Goal: Information Seeking & Learning: Learn about a topic

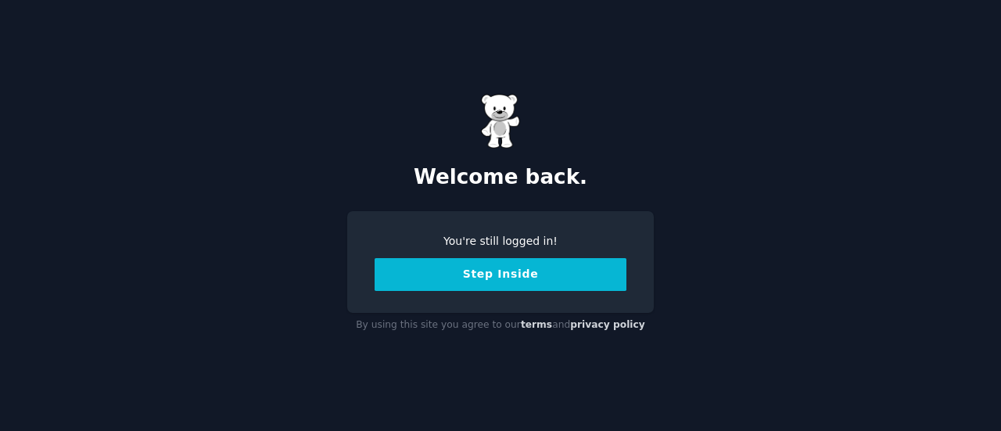
click at [509, 271] on button "Step Inside" at bounding box center [501, 274] width 252 height 33
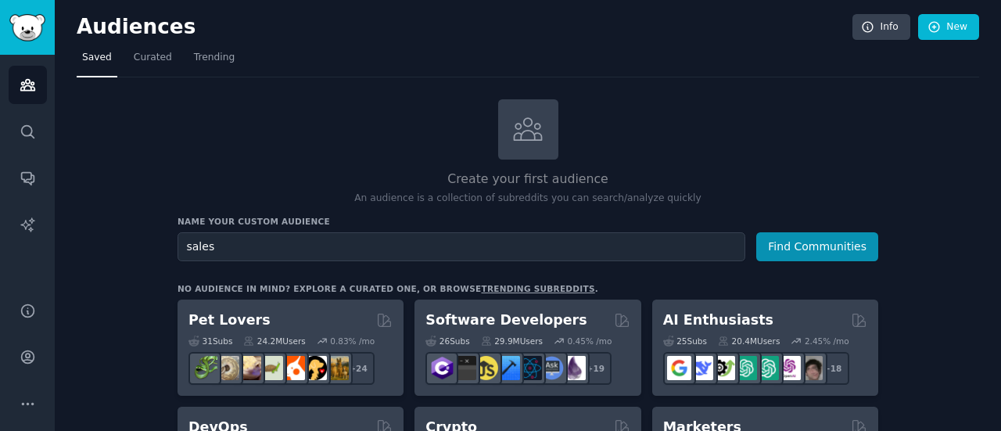
type input "sales"
click at [756, 232] on button "Find Communities" at bounding box center [817, 246] width 122 height 29
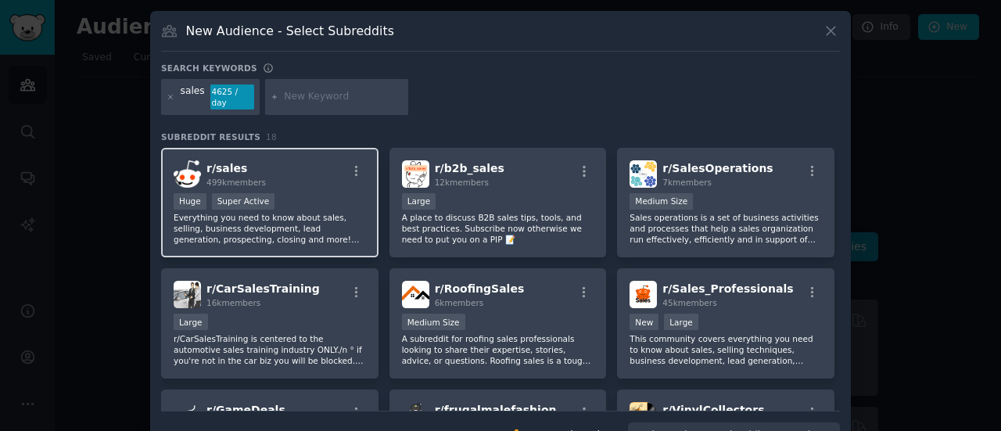
click at [282, 162] on div "r/ sales 499k members" at bounding box center [270, 173] width 192 height 27
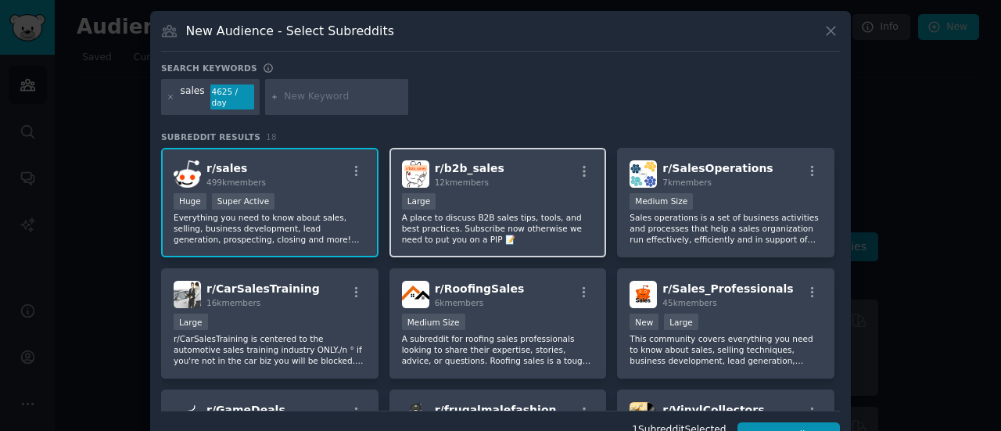
click at [514, 193] on div "Large" at bounding box center [498, 203] width 192 height 20
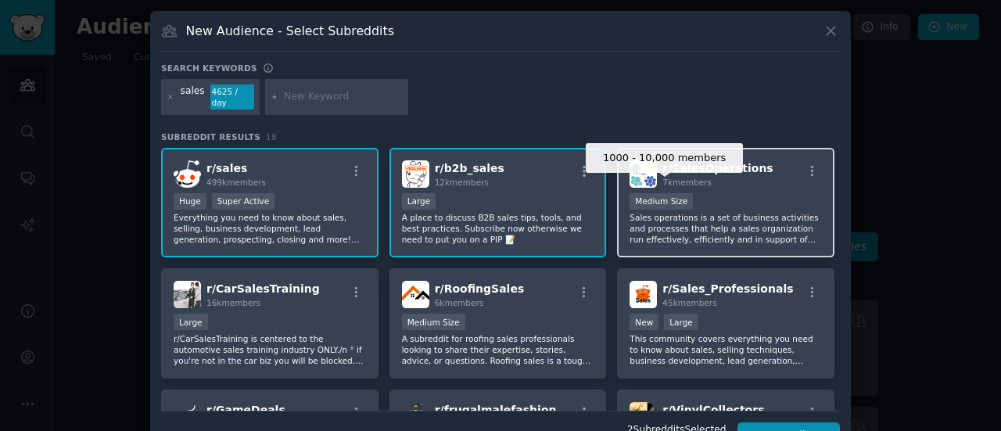
click at [663, 196] on div "Medium Size" at bounding box center [660, 201] width 63 height 16
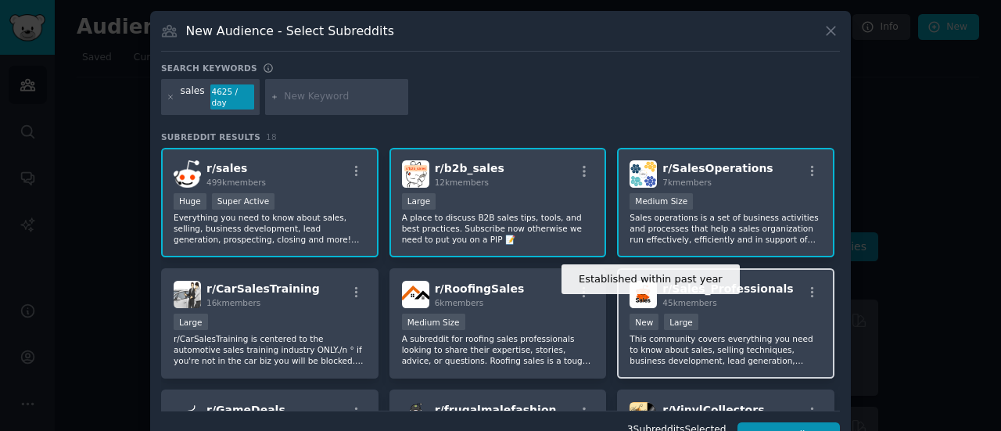
click at [644, 314] on div "New" at bounding box center [643, 322] width 29 height 16
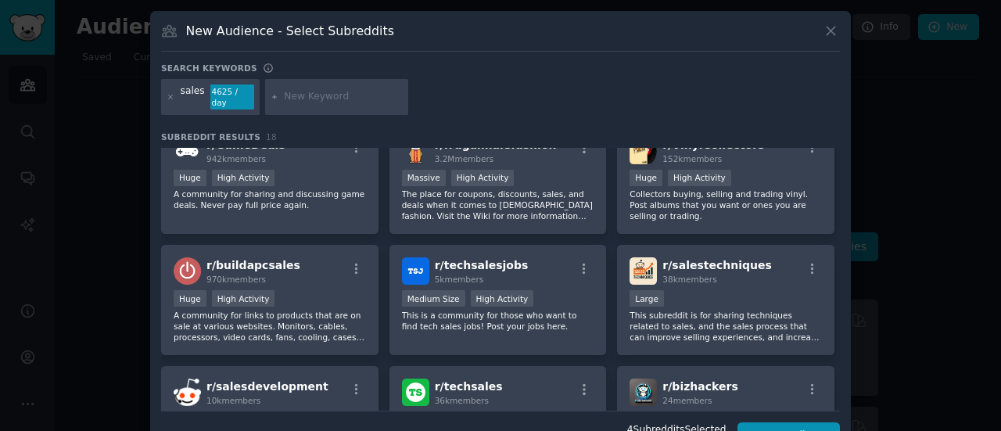
scroll to position [266, 0]
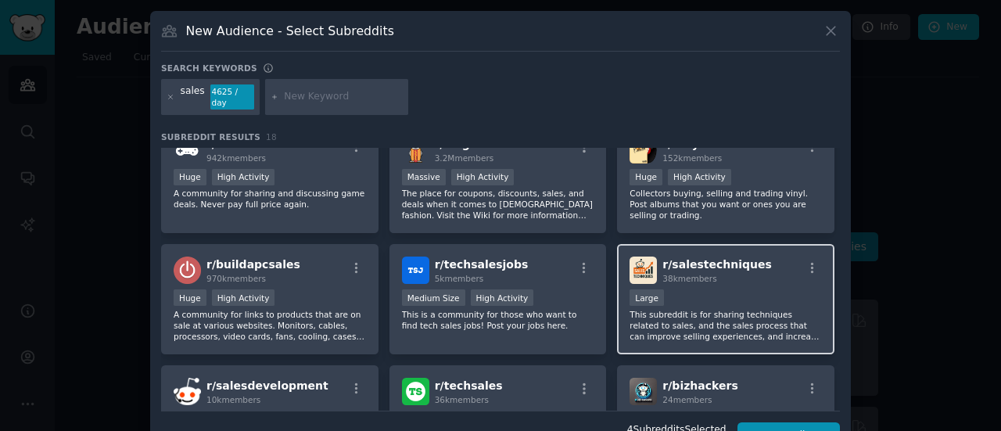
click at [690, 274] on div "r/ salestechniques 38k members Large This subreddit is for sharing techniques r…" at bounding box center [725, 299] width 217 height 110
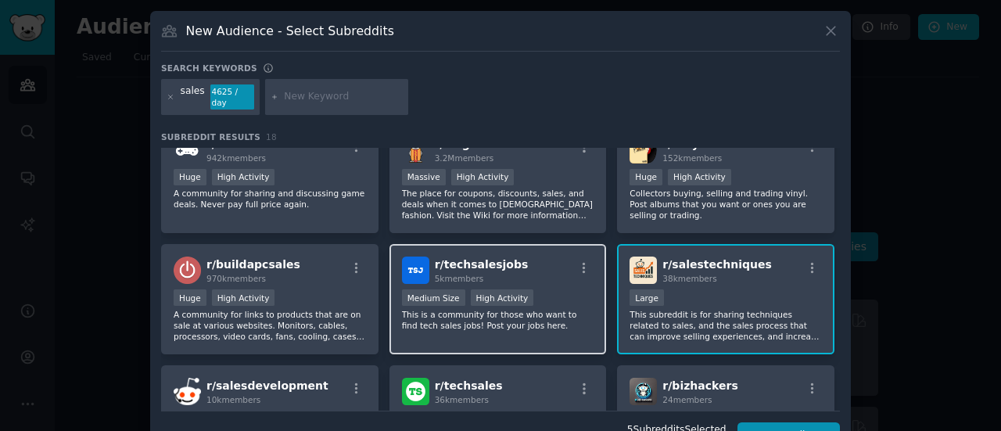
click at [464, 273] on div "r/ techsalesjobs 5k members >= 80th percentile for submissions / day Medium Siz…" at bounding box center [497, 299] width 217 height 110
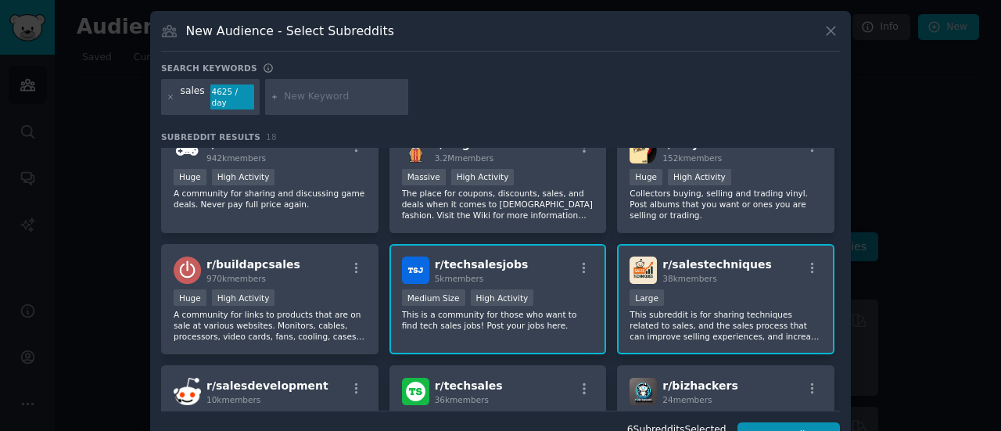
click at [464, 273] on div "r/ techsalesjobs 5k members >= 80th percentile for submissions / day Medium Siz…" at bounding box center [497, 299] width 217 height 110
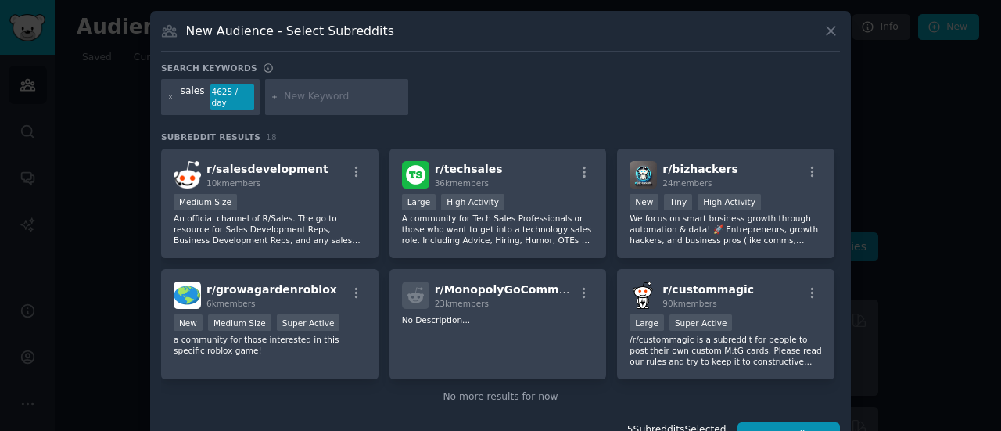
scroll to position [506, 0]
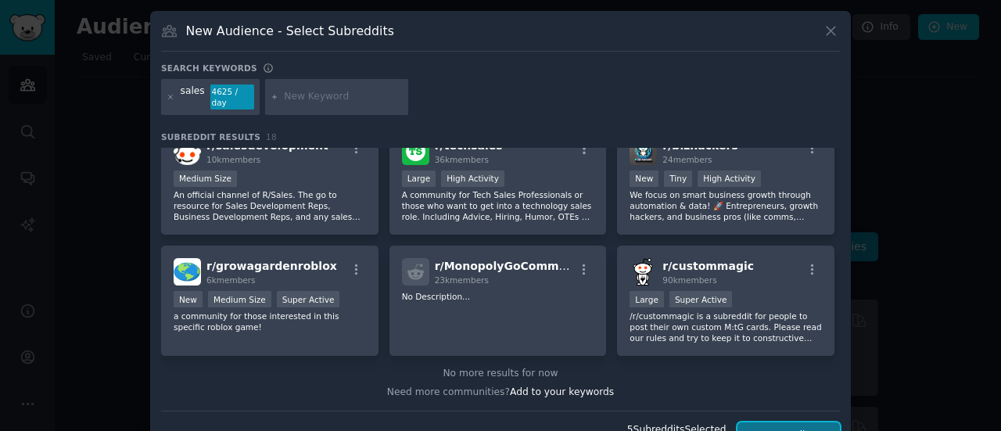
click at [780, 425] on button "Create Audience" at bounding box center [788, 435] width 103 height 27
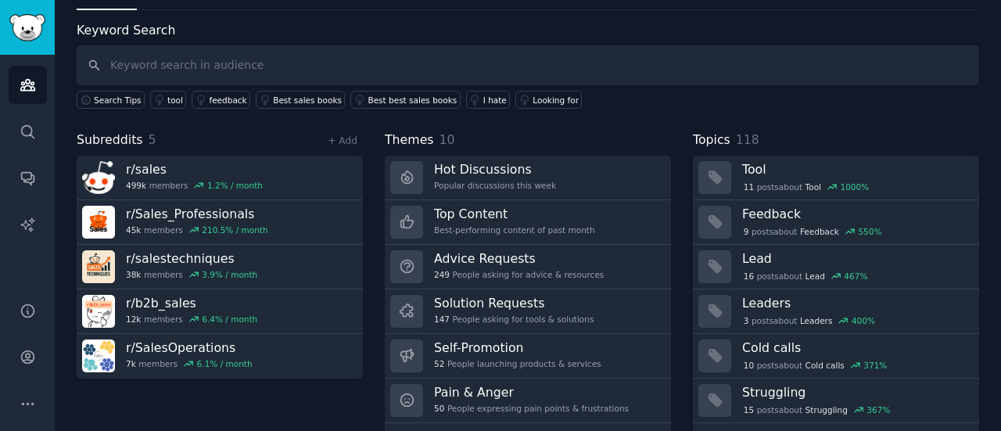
scroll to position [69, 0]
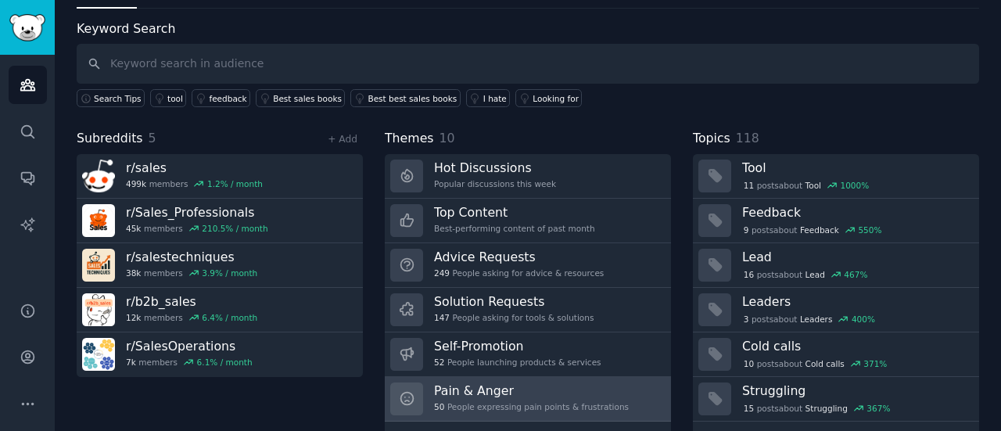
click at [518, 382] on h3 "Pain & Anger" at bounding box center [531, 390] width 195 height 16
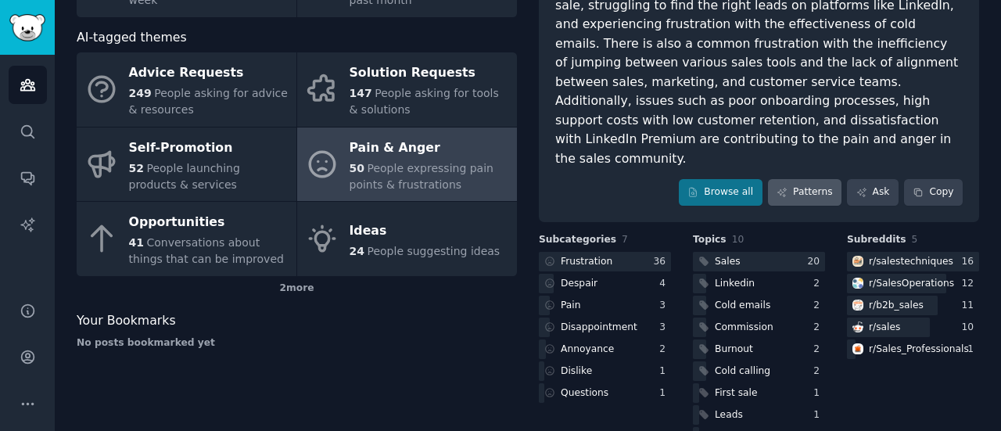
scroll to position [210, 0]
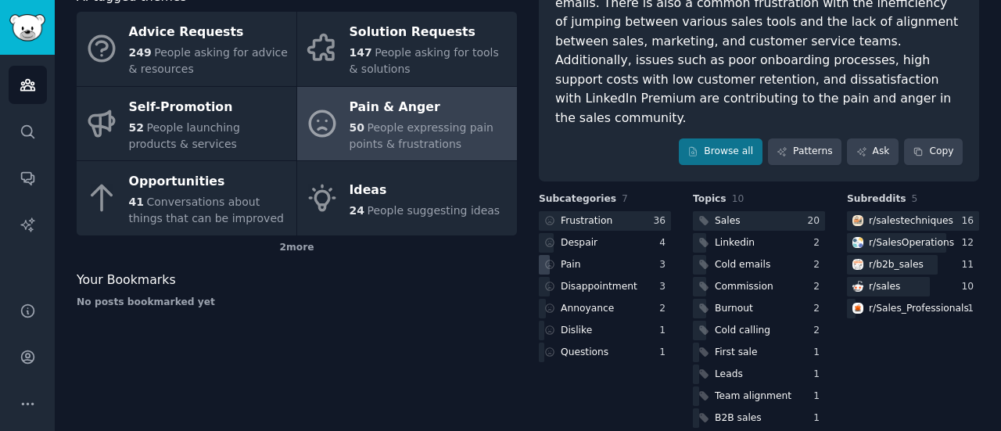
click at [611, 255] on div "Pain" at bounding box center [605, 265] width 132 height 20
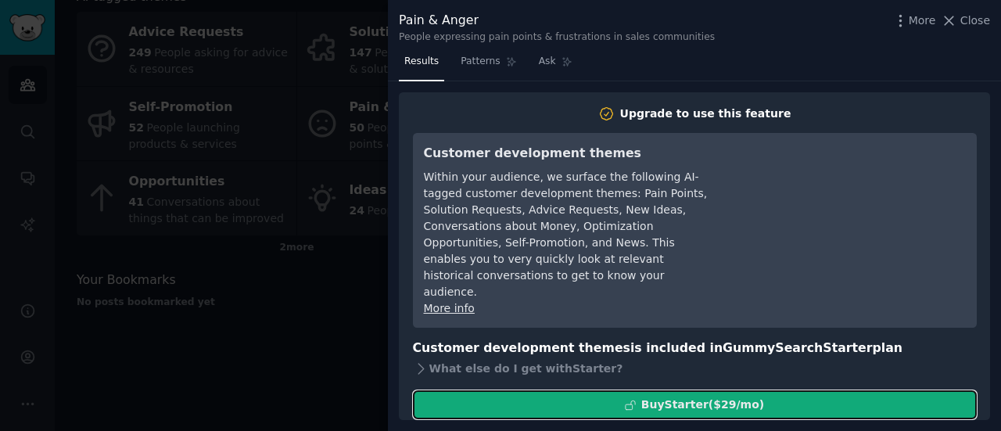
drag, startPoint x: 684, startPoint y: 389, endPoint x: 652, endPoint y: 389, distance: 32.1
click at [652, 396] on div "Buy Starter ($ 29 /mo )" at bounding box center [702, 404] width 123 height 16
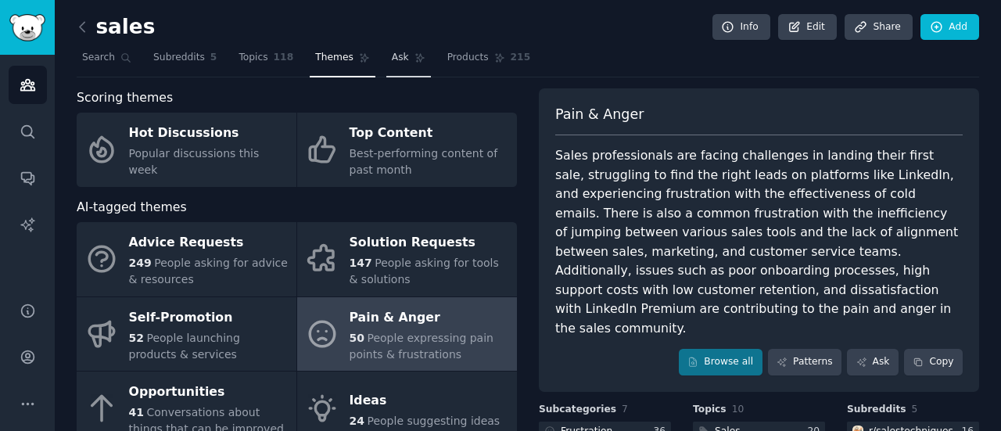
click at [392, 52] on span "Ask" at bounding box center [400, 58] width 17 height 14
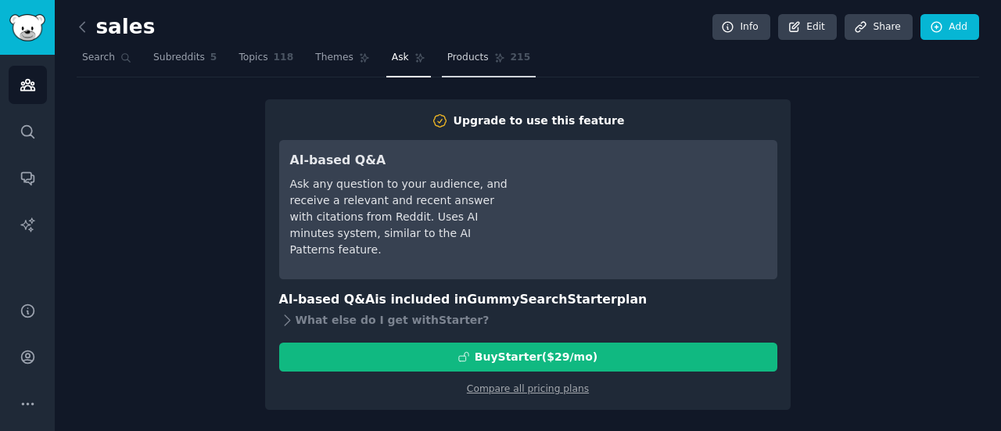
click at [447, 54] on span "Products" at bounding box center [467, 58] width 41 height 14
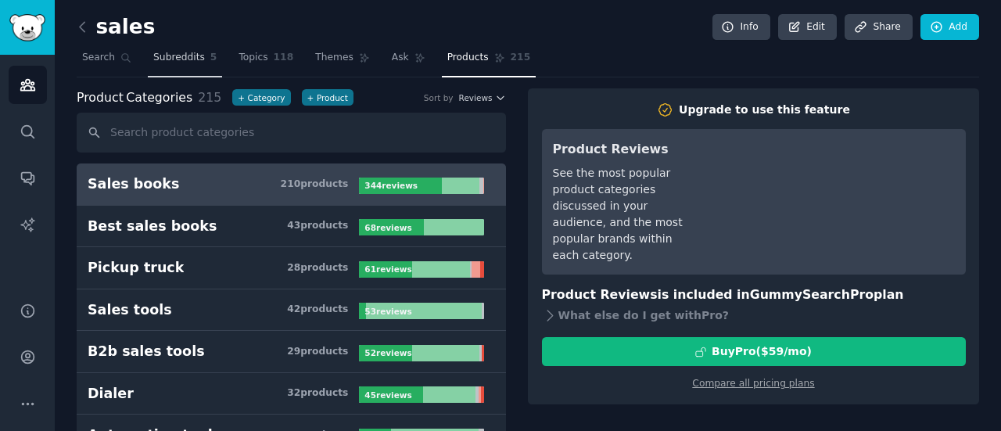
click at [172, 54] on span "Subreddits" at bounding box center [179, 58] width 52 height 14
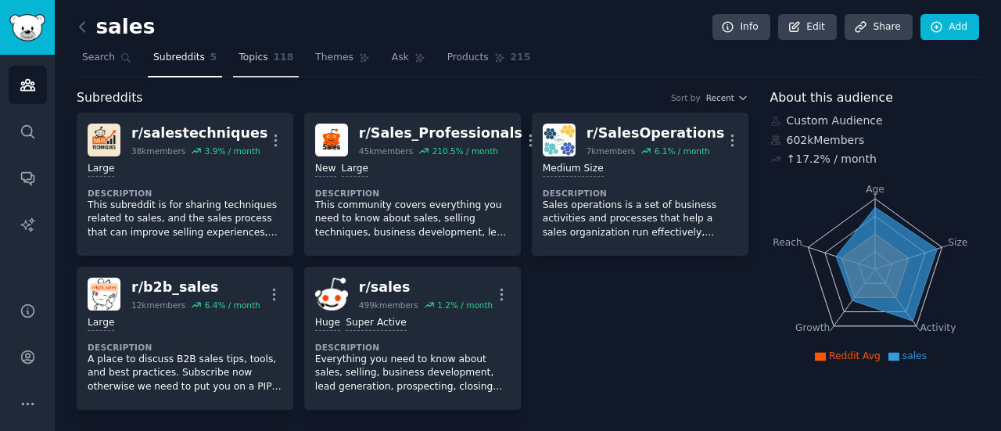
click at [244, 56] on span "Topics" at bounding box center [252, 58] width 29 height 14
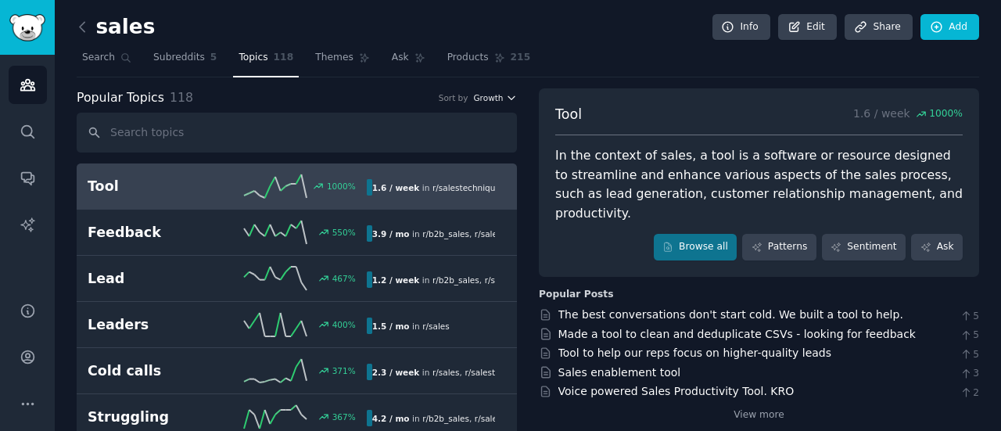
click at [504, 99] on button "Growth" at bounding box center [495, 97] width 44 height 11
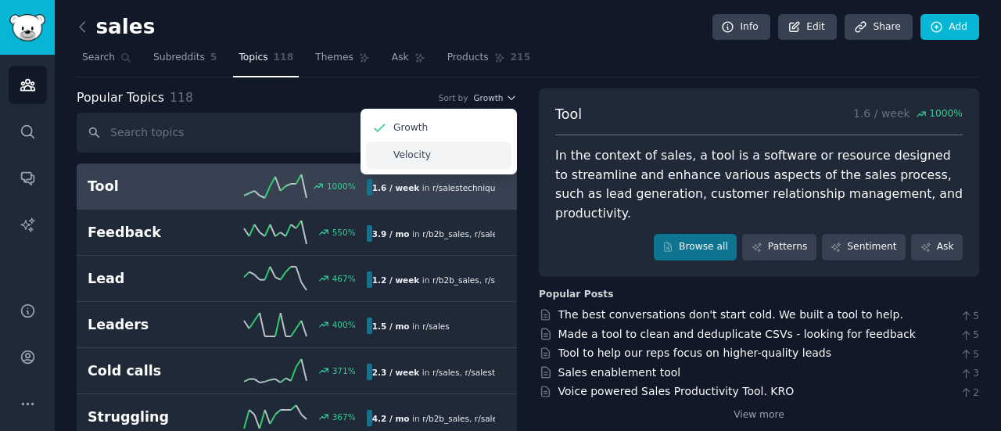
click at [414, 151] on p "Velocity" at bounding box center [412, 156] width 38 height 14
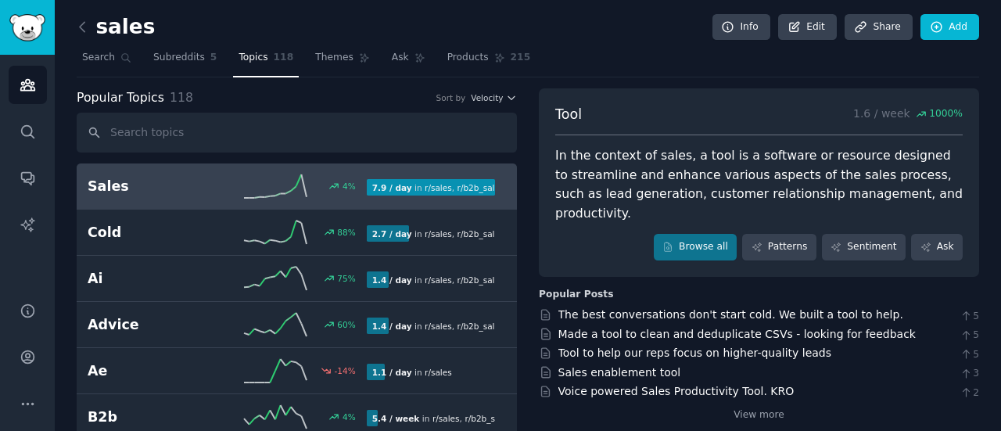
click at [104, 187] on h2 "Sales" at bounding box center [157, 187] width 139 height 20
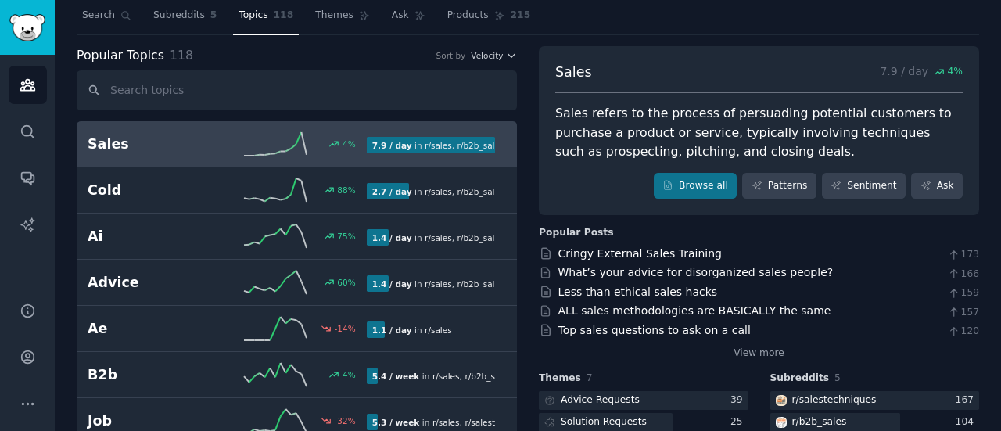
scroll to position [44, 0]
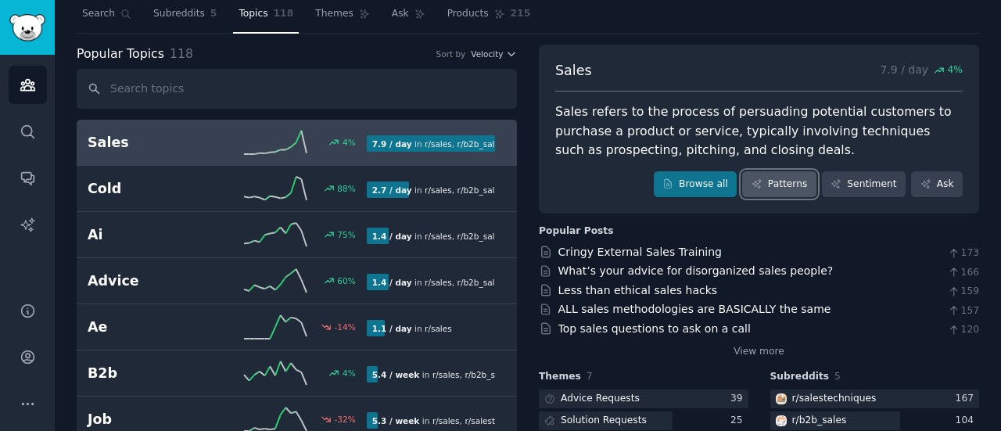
click at [799, 174] on link "Patterns" at bounding box center [779, 184] width 74 height 27
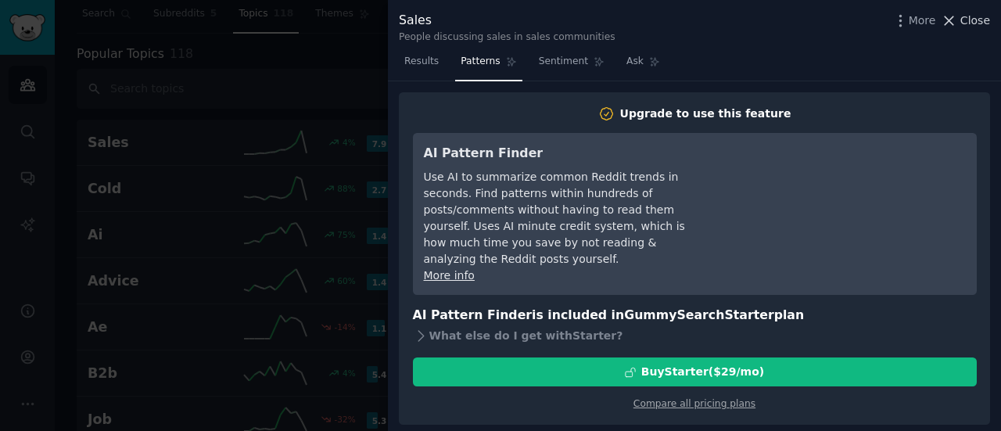
click at [979, 23] on span "Close" at bounding box center [975, 21] width 30 height 16
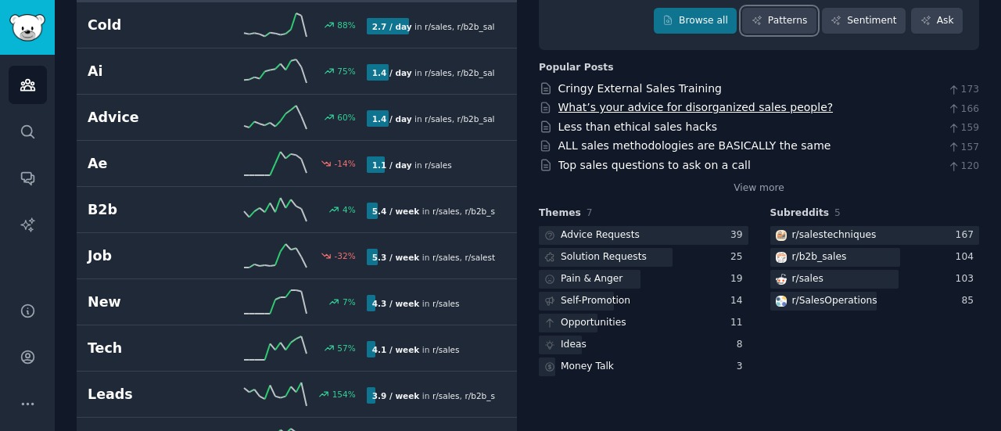
scroll to position [208, 0]
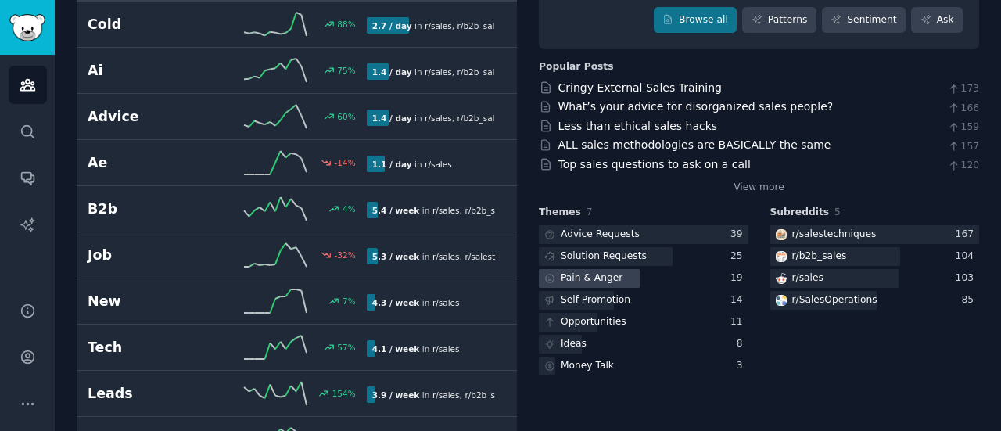
click at [596, 279] on div "Pain & Anger" at bounding box center [592, 278] width 62 height 14
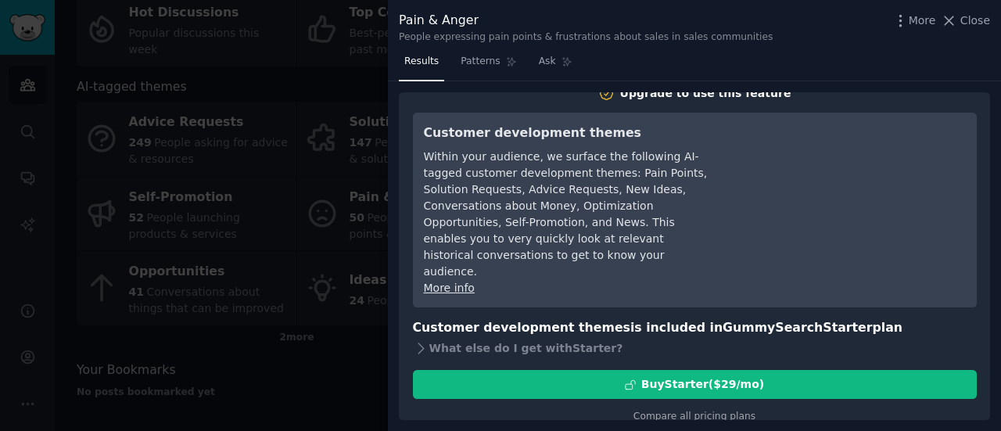
scroll to position [191, 0]
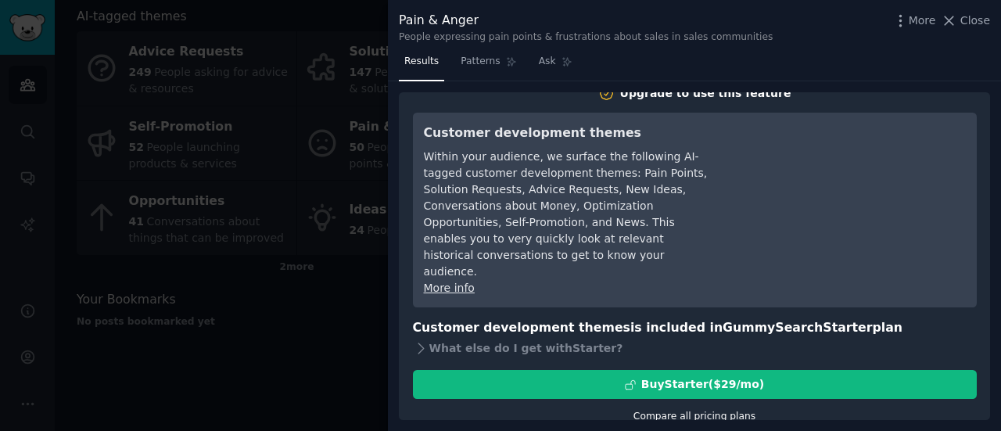
click at [674, 411] on link "Compare all pricing plans" at bounding box center [694, 416] width 122 height 11
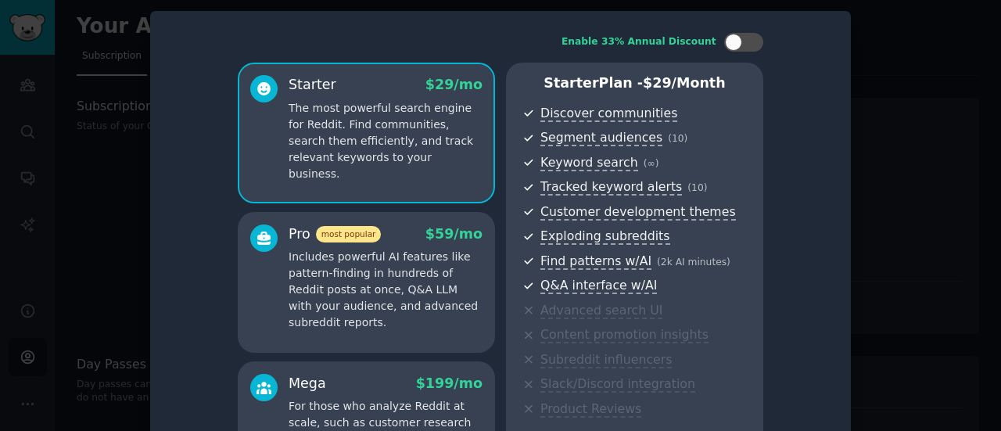
click at [378, 267] on p "Includes powerful AI features like pattern-finding in hundreds of Reddit posts …" at bounding box center [386, 290] width 194 height 82
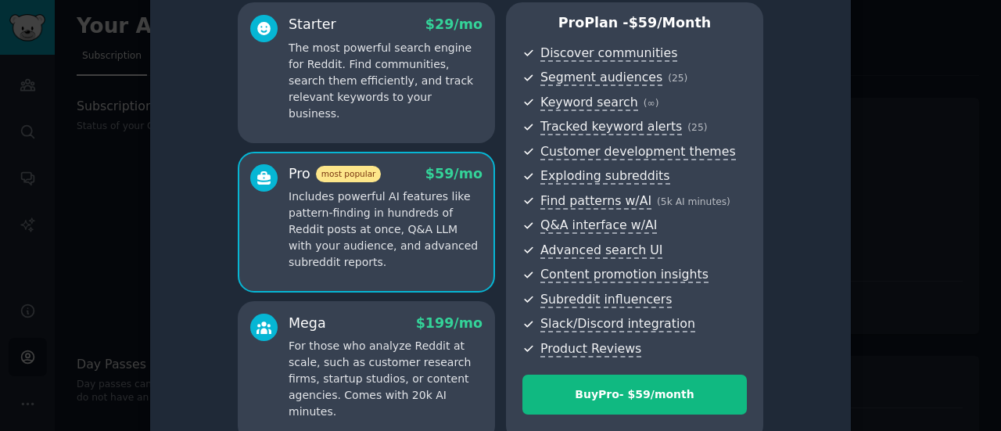
scroll to position [61, 0]
click at [84, 235] on div at bounding box center [500, 215] width 1001 height 431
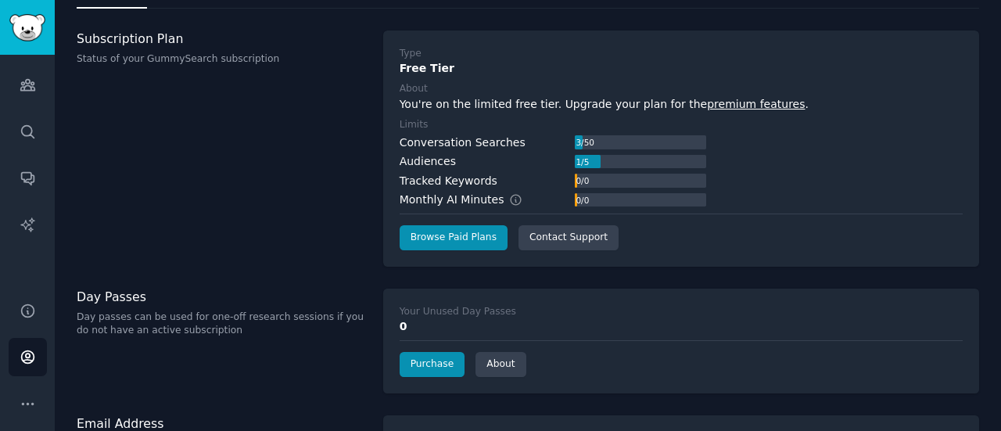
scroll to position [68, 0]
click at [278, 208] on div "Subscription Plan Status of your GummySearch subscription" at bounding box center [222, 148] width 290 height 236
click at [23, 228] on icon "Sidebar" at bounding box center [28, 225] width 16 height 16
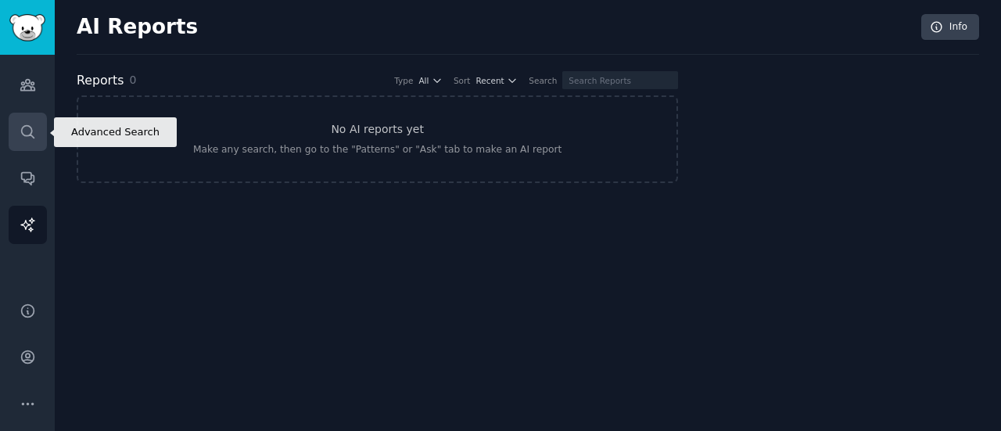
click at [30, 149] on link "Search" at bounding box center [28, 132] width 38 height 38
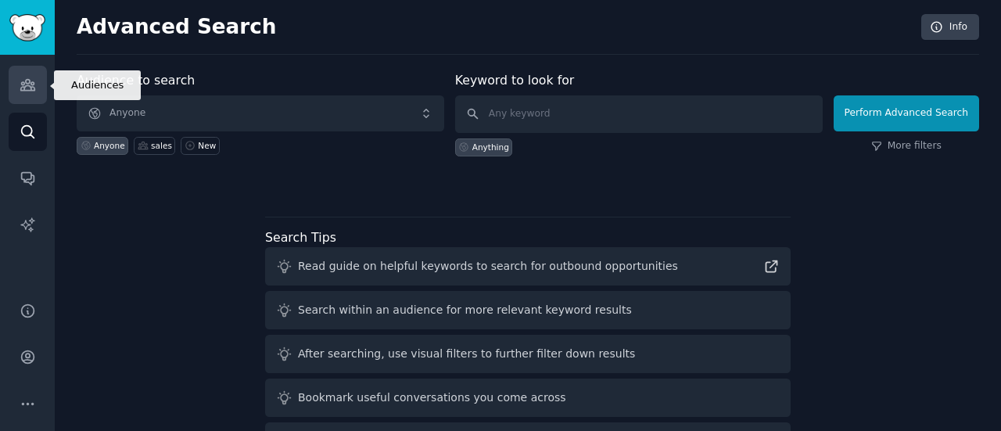
click at [27, 88] on icon "Sidebar" at bounding box center [28, 85] width 16 height 16
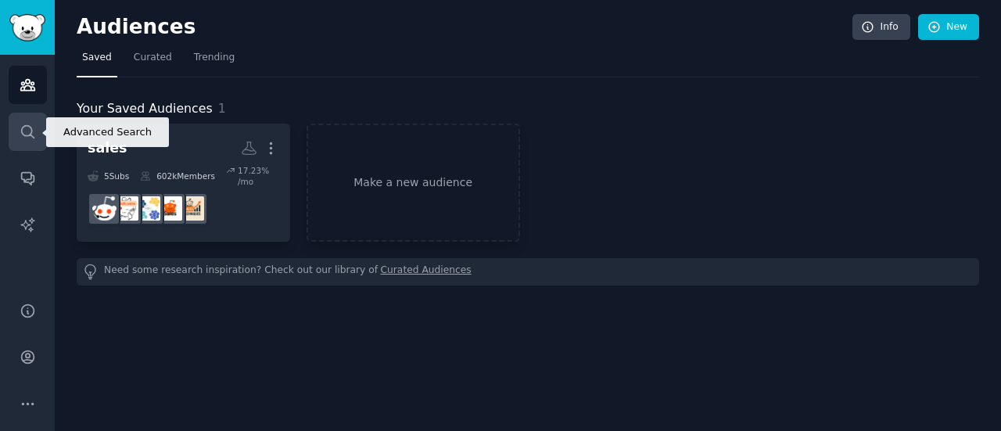
click at [27, 132] on icon "Sidebar" at bounding box center [28, 132] width 16 height 16
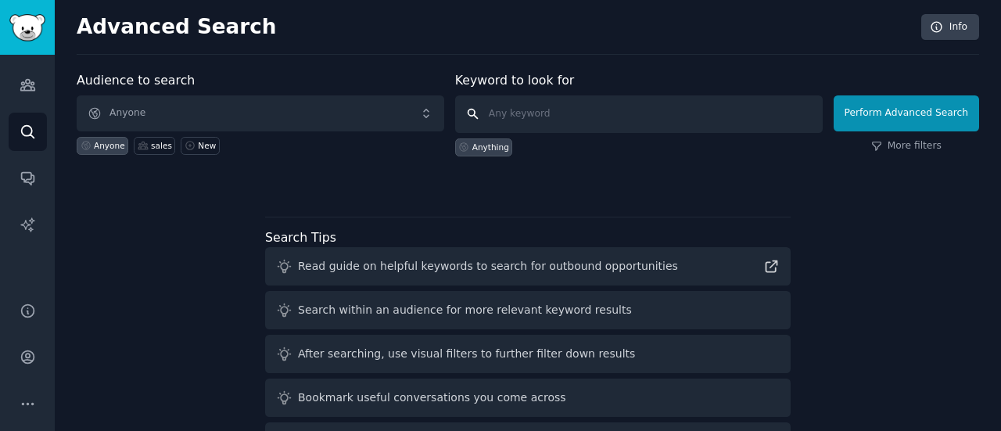
click at [587, 118] on input "text" at bounding box center [639, 114] width 368 height 38
type input "forschungszulage"
click button "Perform Advanced Search" at bounding box center [906, 113] width 145 height 36
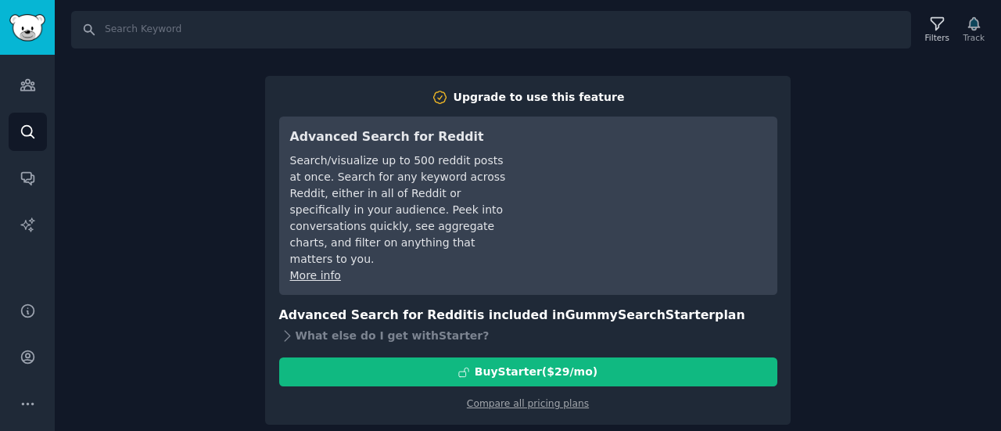
click at [178, 199] on div "Search Filters Track Upgrade to use this feature Advanced Search for Reddit Sea…" at bounding box center [528, 215] width 946 height 431
click at [123, 174] on div "Search Filters Track Upgrade to use this feature Advanced Search for Reddit Sea…" at bounding box center [528, 215] width 946 height 431
click at [24, 82] on icon "Sidebar" at bounding box center [28, 85] width 16 height 16
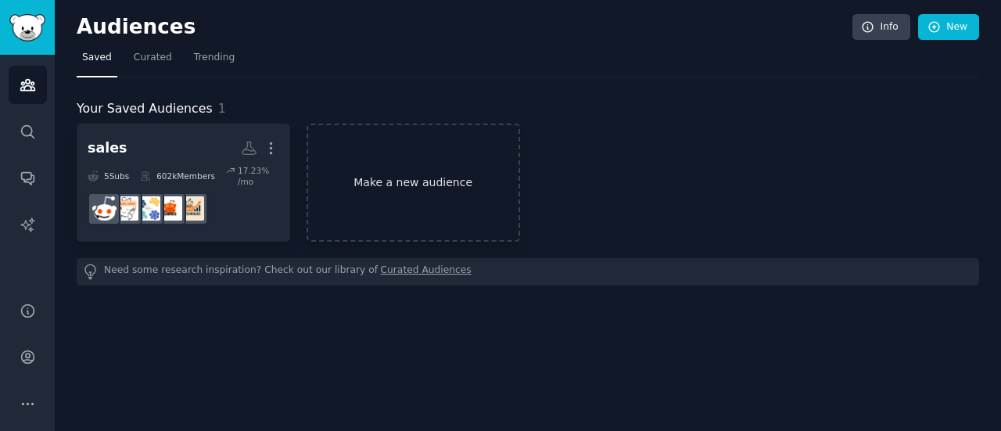
click at [378, 161] on link "Make a new audience" at bounding box center [413, 183] width 213 height 118
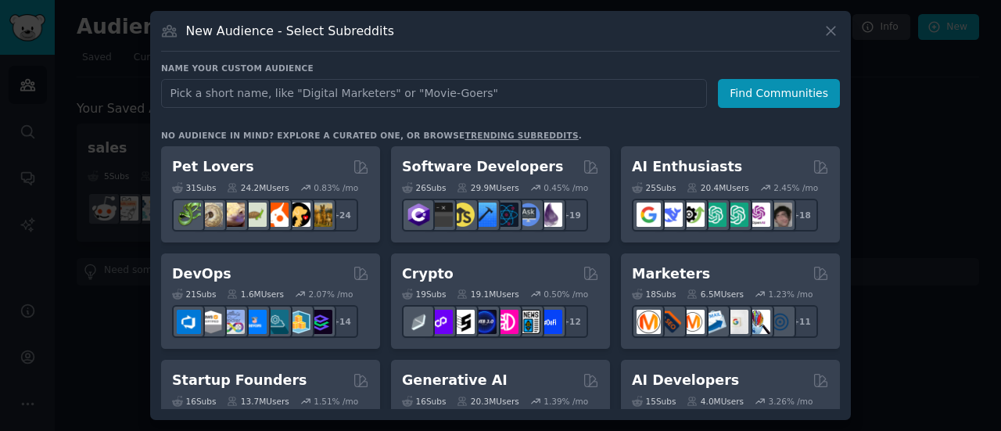
click at [407, 99] on input "text" at bounding box center [434, 93] width 546 height 29
type input "burnout"
click button "Find Communities" at bounding box center [779, 93] width 122 height 29
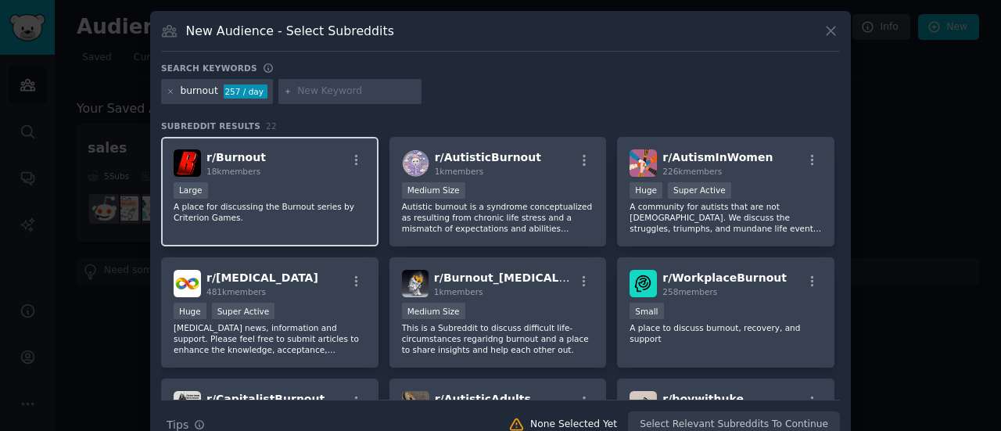
click at [296, 160] on div "r/ Burnout 18k members" at bounding box center [270, 162] width 192 height 27
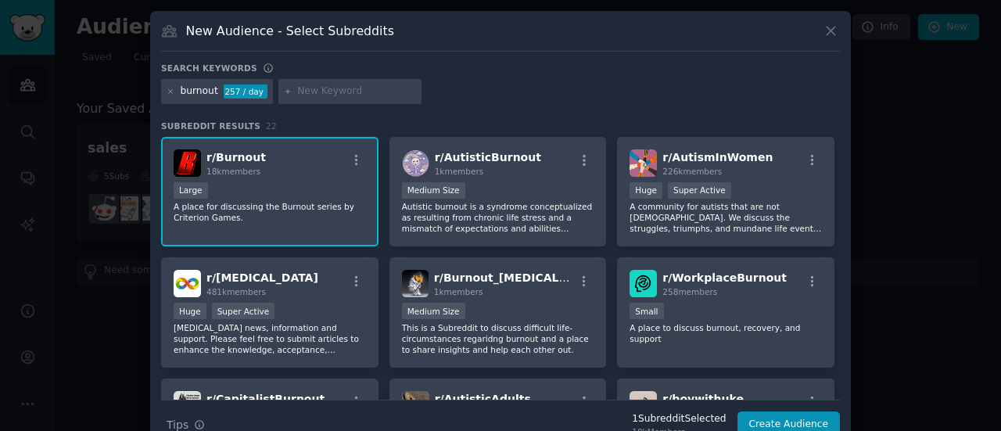
scroll to position [28, 0]
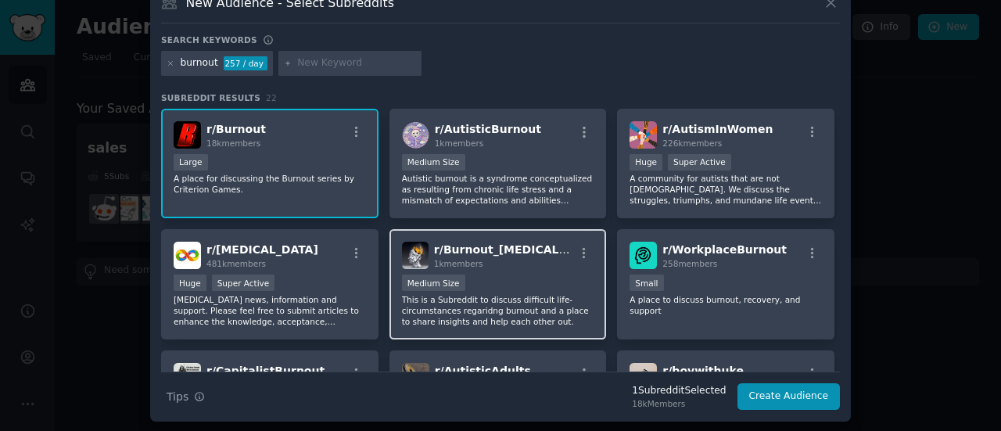
click at [508, 264] on div "1k members" at bounding box center [504, 263] width 141 height 11
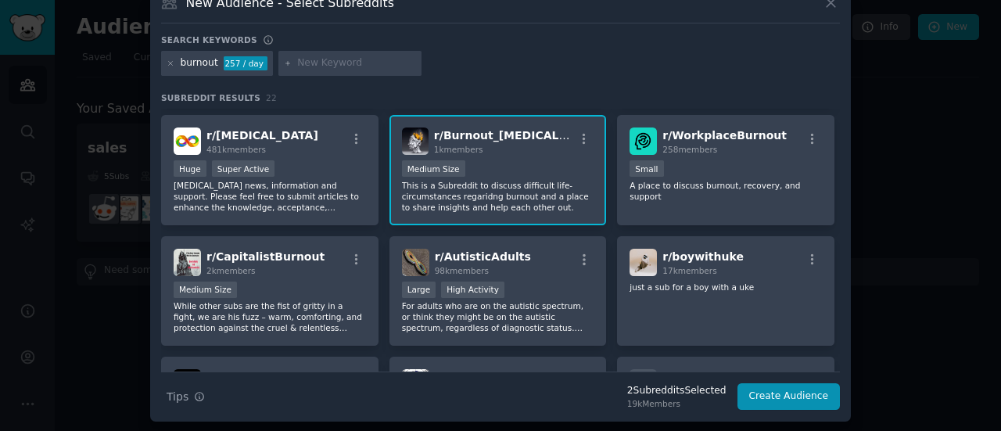
scroll to position [116, 0]
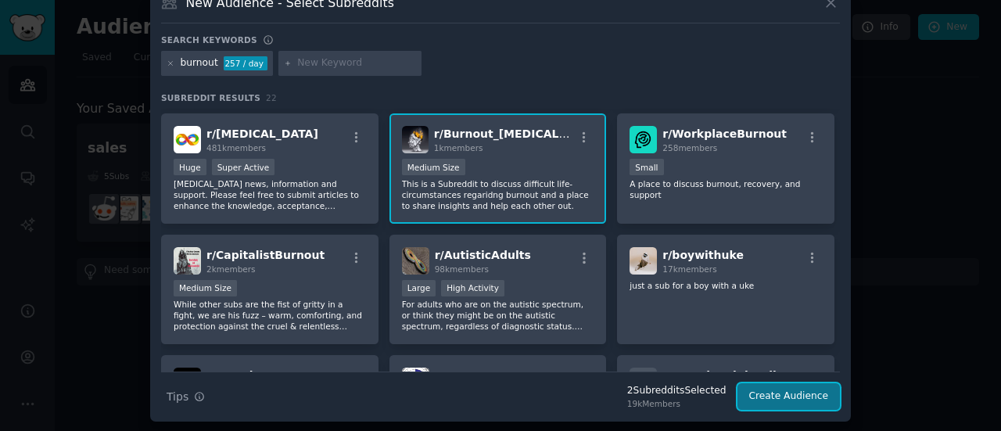
click at [773, 396] on button "Create Audience" at bounding box center [788, 396] width 103 height 27
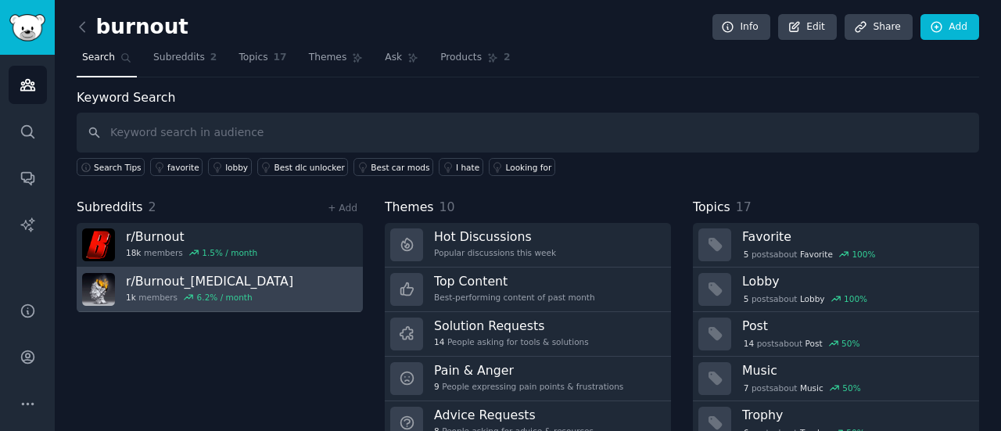
click at [256, 278] on link "r/ Burnout_Depression 1k members 6.2 % / month" at bounding box center [220, 289] width 286 height 45
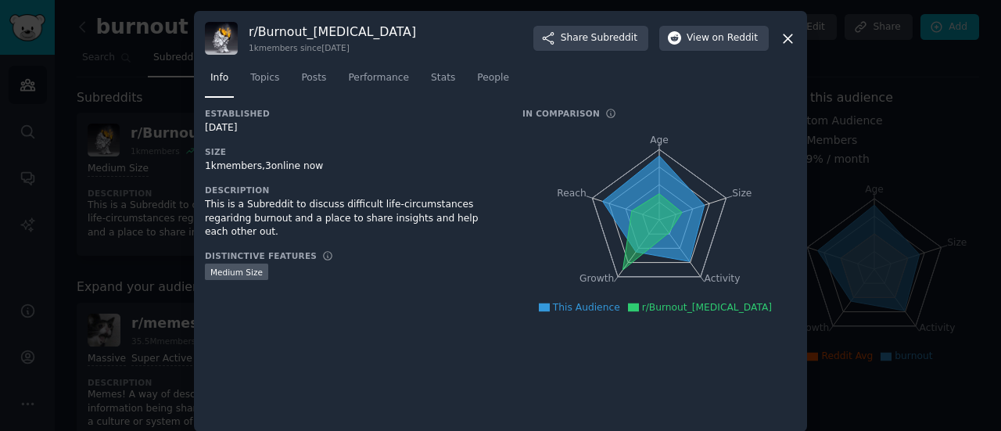
click at [785, 39] on icon at bounding box center [788, 38] width 9 height 9
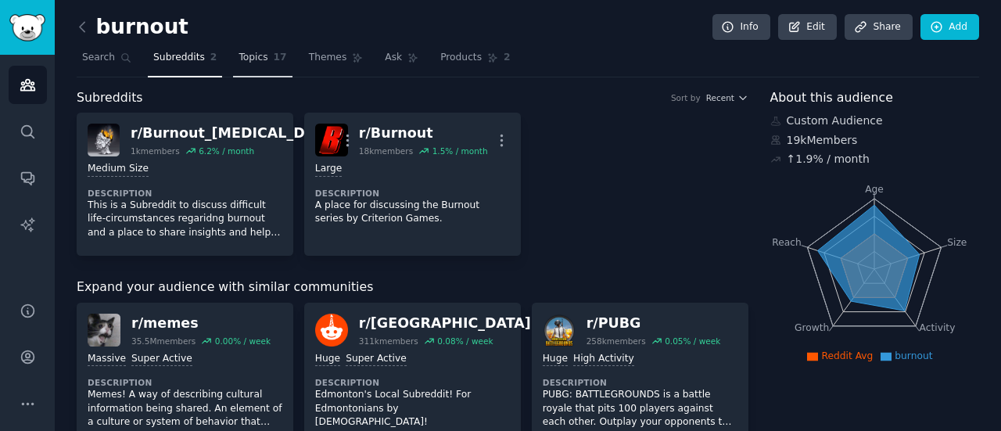
click at [247, 56] on span "Topics" at bounding box center [252, 58] width 29 height 14
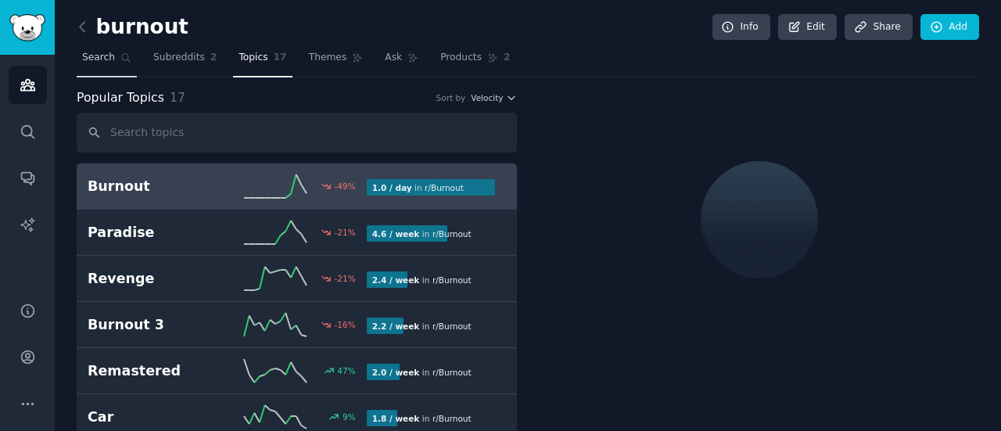
click at [124, 57] on icon at bounding box center [125, 57] width 11 height 11
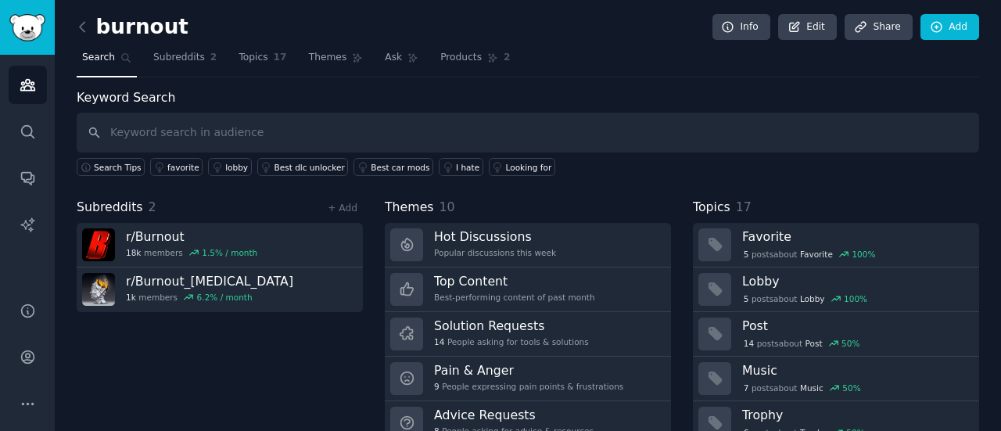
click at [357, 131] on input "text" at bounding box center [528, 133] width 902 height 40
type input "psychische gefährdungsbeurteilung"
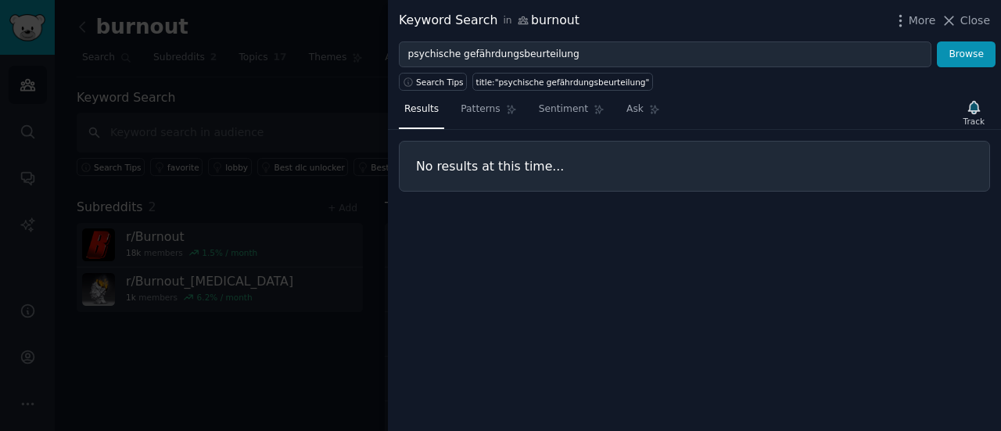
click at [291, 95] on div at bounding box center [500, 215] width 1001 height 431
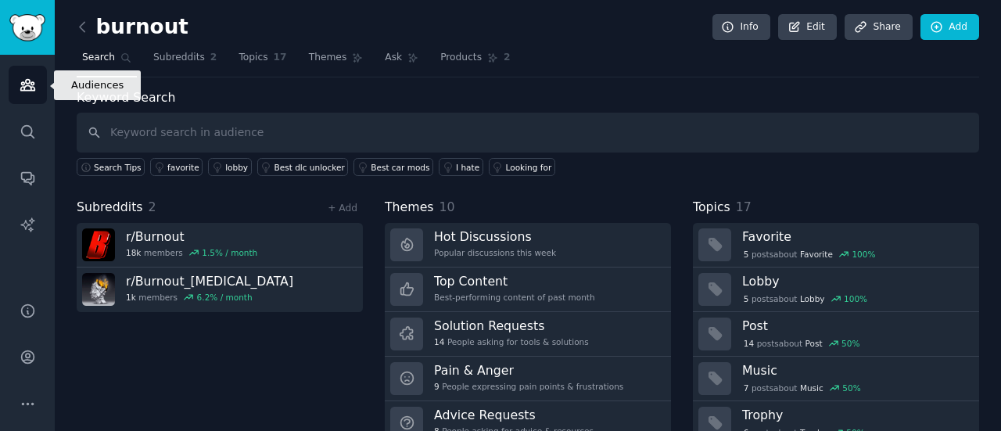
click at [22, 84] on icon "Sidebar" at bounding box center [27, 85] width 14 height 11
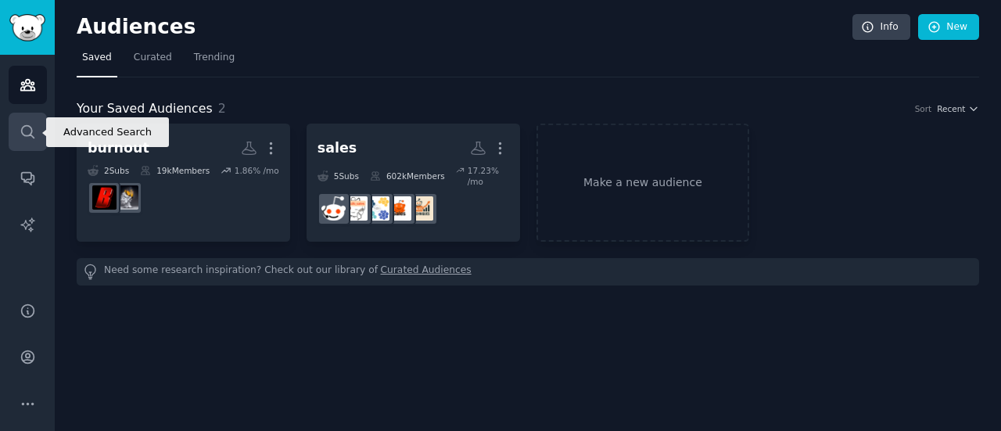
click at [27, 138] on icon "Sidebar" at bounding box center [28, 132] width 16 height 16
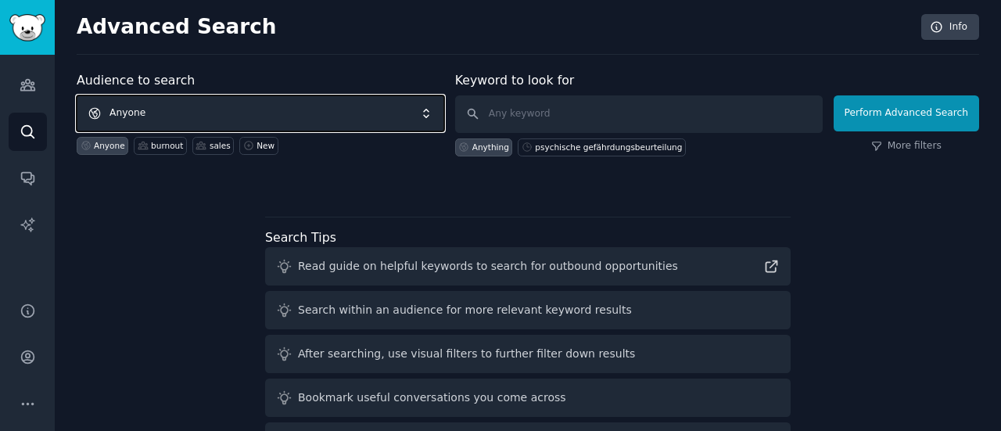
click at [244, 109] on span "Anyone" at bounding box center [261, 113] width 368 height 36
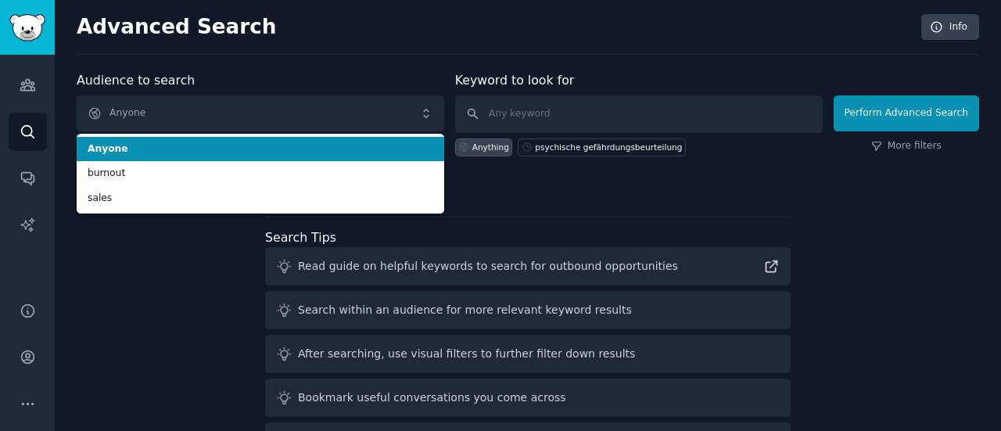
click at [167, 151] on span "Anyone" at bounding box center [261, 149] width 346 height 14
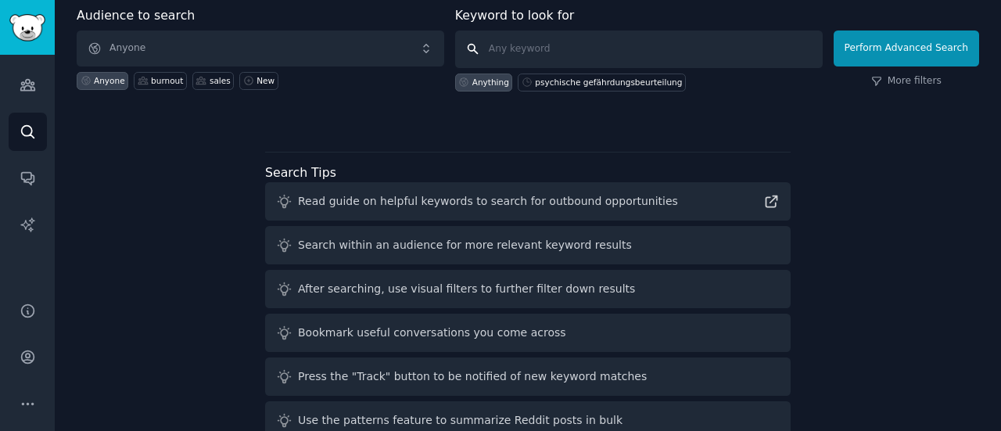
scroll to position [99, 0]
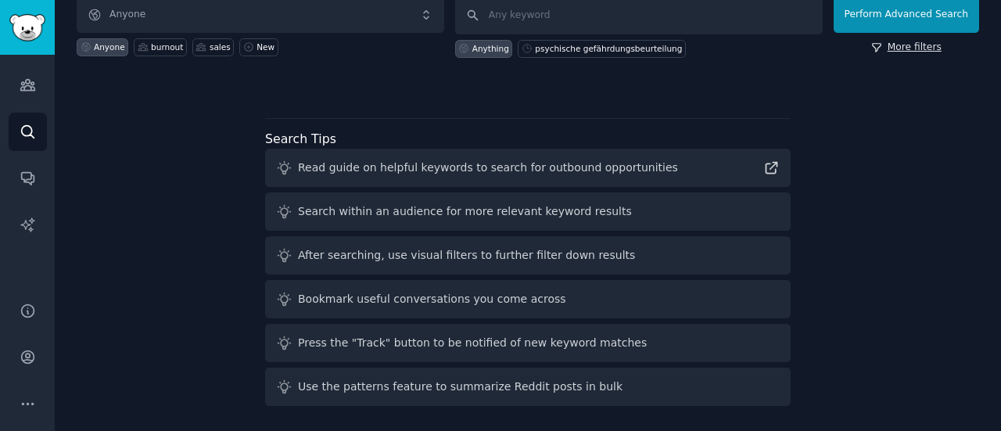
click at [916, 48] on link "More filters" at bounding box center [906, 48] width 70 height 14
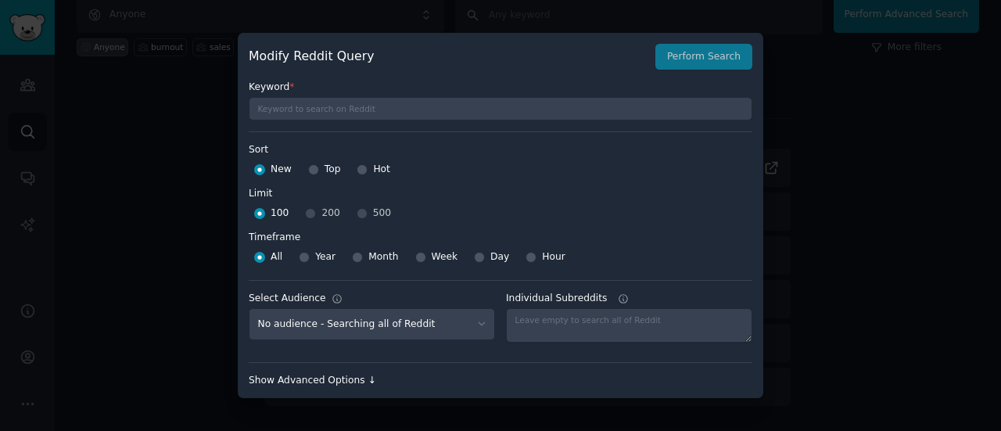
click at [342, 380] on div "Show Advanced Options ↓" at bounding box center [501, 381] width 504 height 14
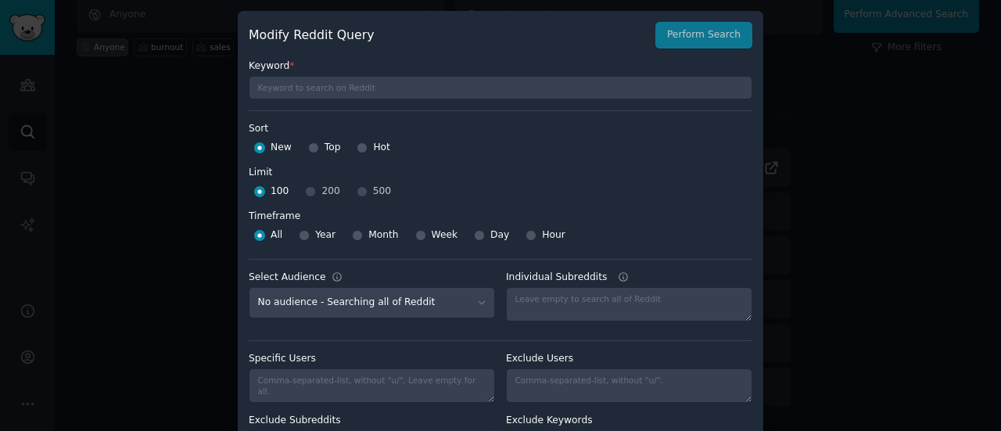
scroll to position [52, 0]
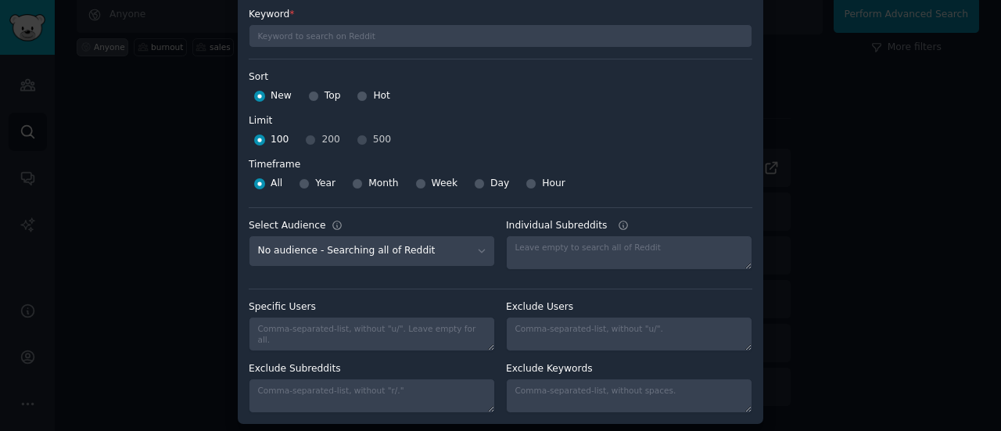
click at [931, 152] on div at bounding box center [500, 215] width 1001 height 431
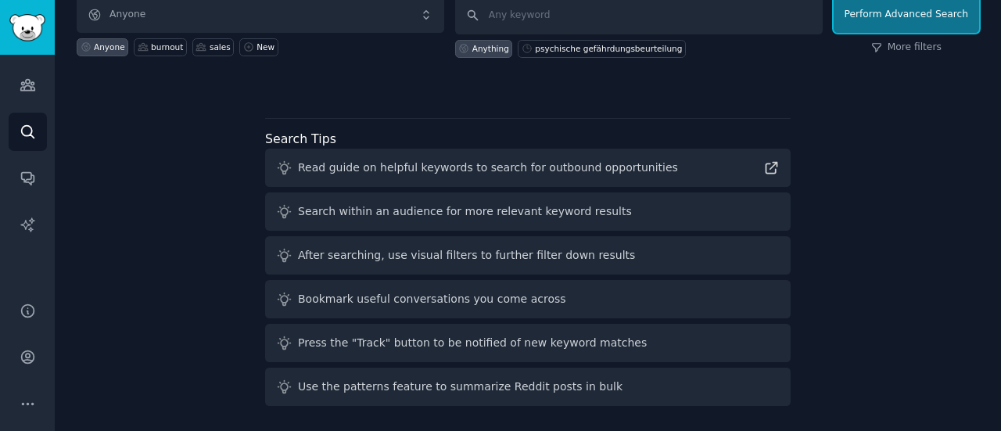
click at [890, 12] on button "Perform Advanced Search" at bounding box center [906, 15] width 145 height 36
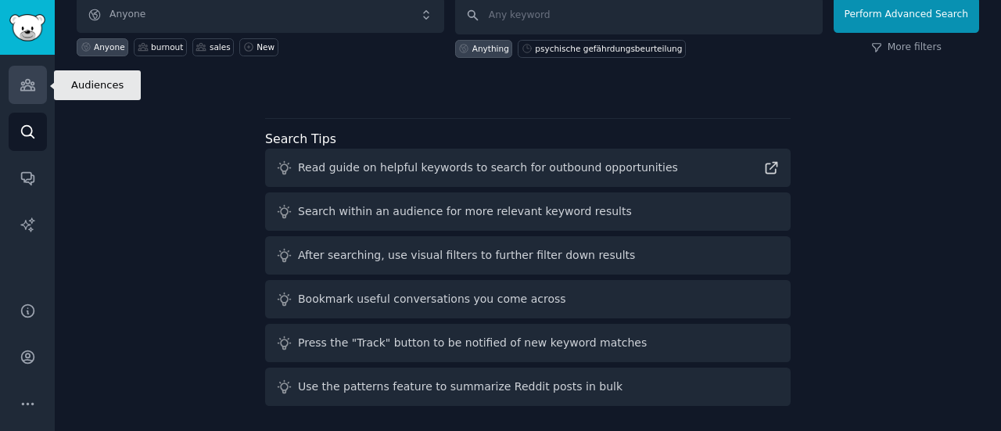
click at [20, 77] on icon "Sidebar" at bounding box center [28, 85] width 16 height 16
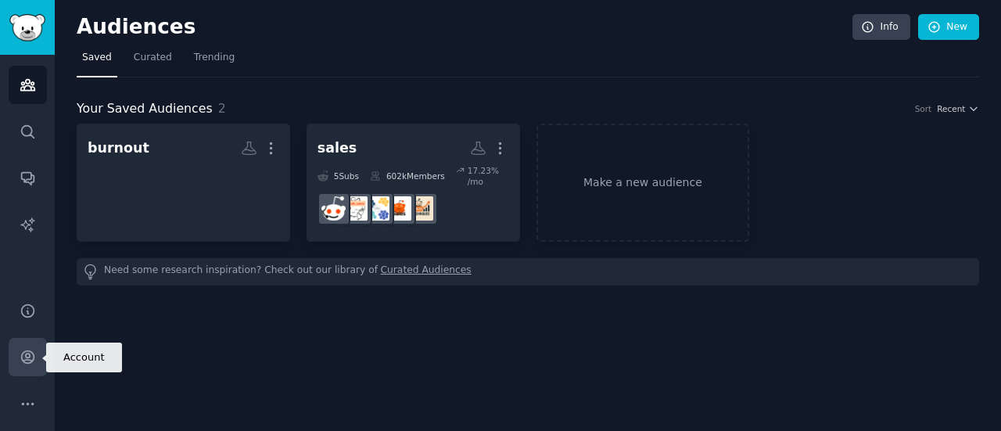
click at [28, 365] on icon "Sidebar" at bounding box center [28, 357] width 16 height 16
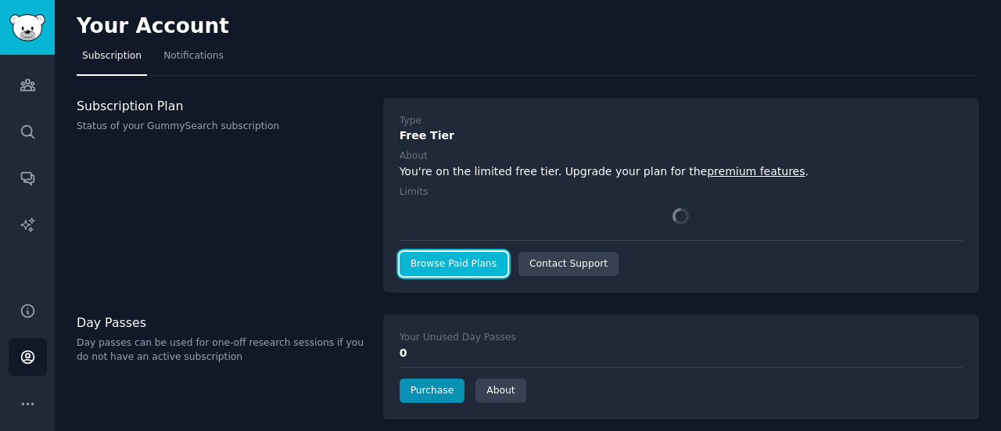
click at [440, 264] on link "Browse Paid Plans" at bounding box center [454, 264] width 108 height 25
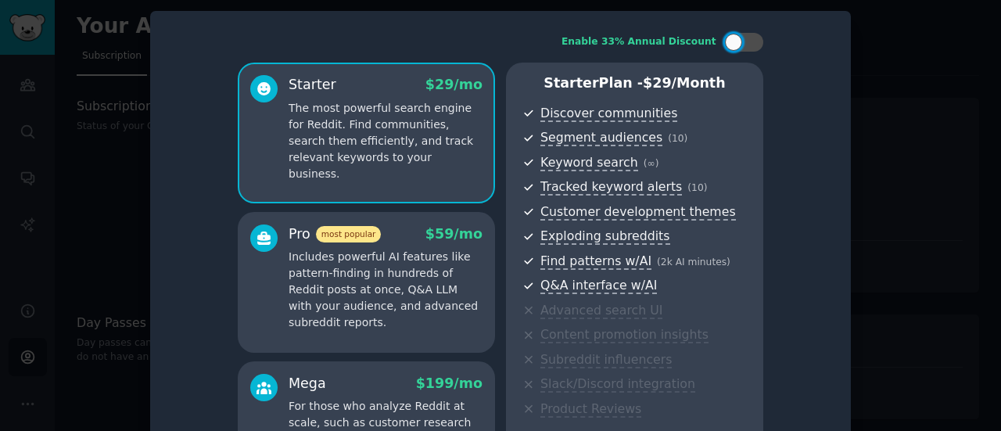
click at [407, 305] on p "Includes powerful AI features like pattern-finding in hundreds of Reddit posts …" at bounding box center [386, 290] width 194 height 82
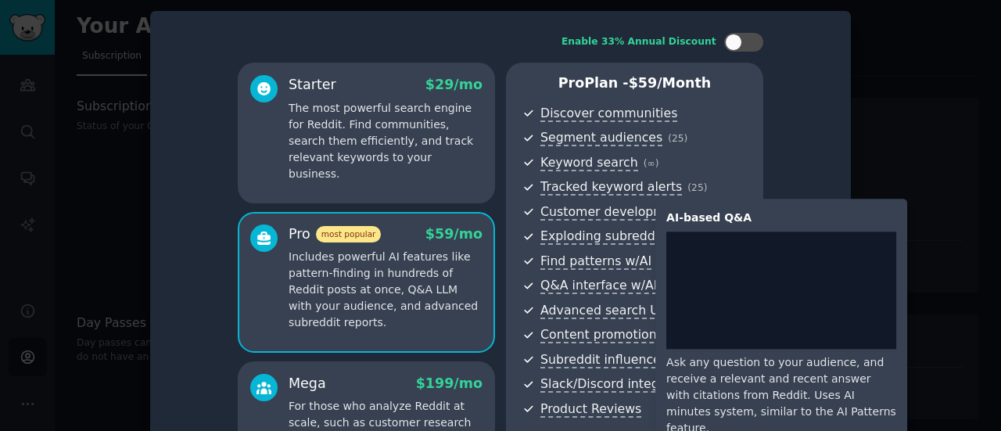
scroll to position [103, 0]
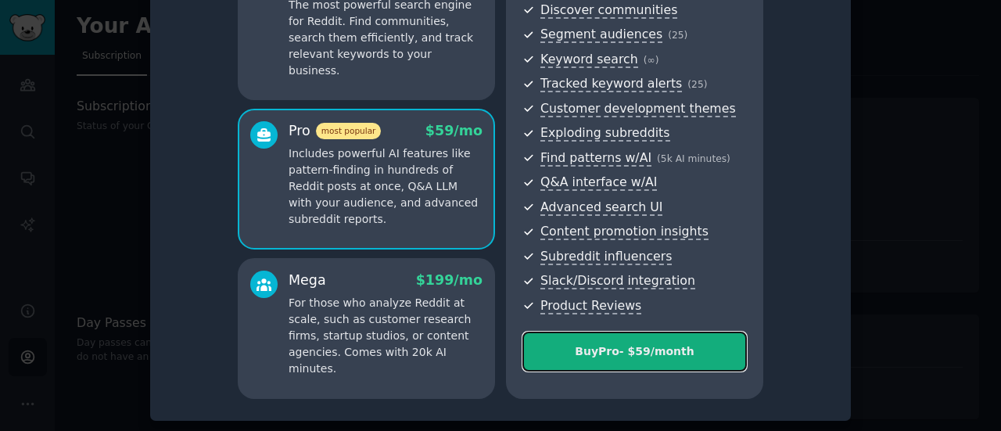
click at [608, 357] on div "Buy Pro - $ 59 /month" at bounding box center [634, 351] width 223 height 16
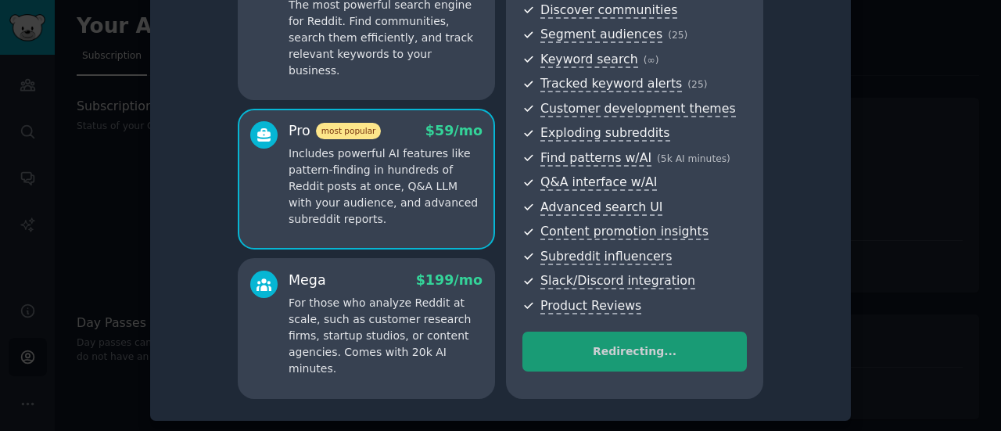
click at [664, 350] on div "Redirecting..." at bounding box center [634, 354] width 224 height 45
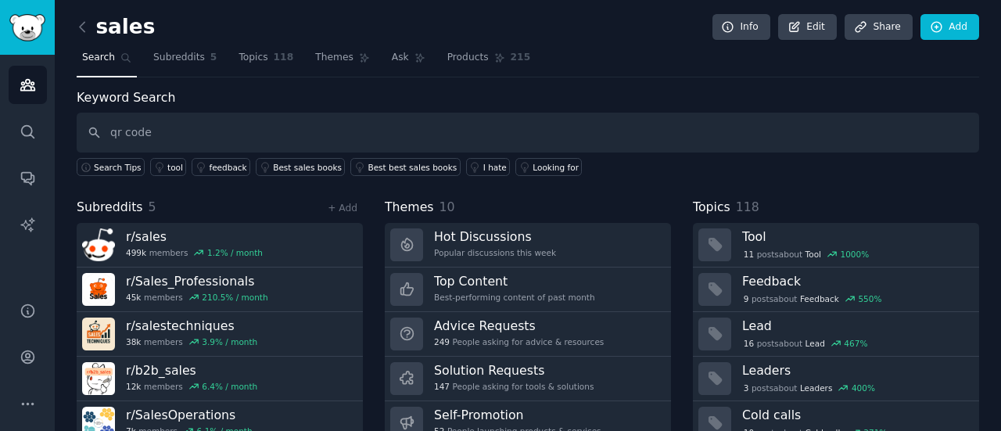
type input "qr code"
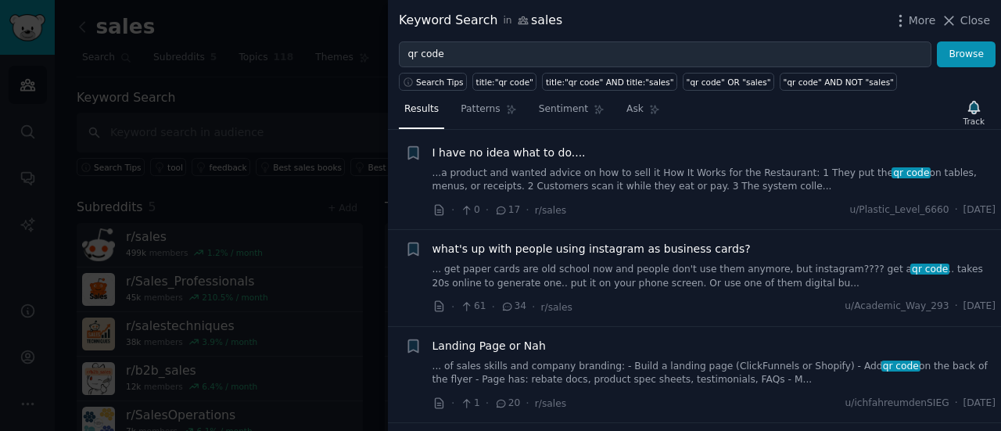
scroll to position [20, 0]
click at [472, 110] on span "Patterns" at bounding box center [480, 109] width 39 height 14
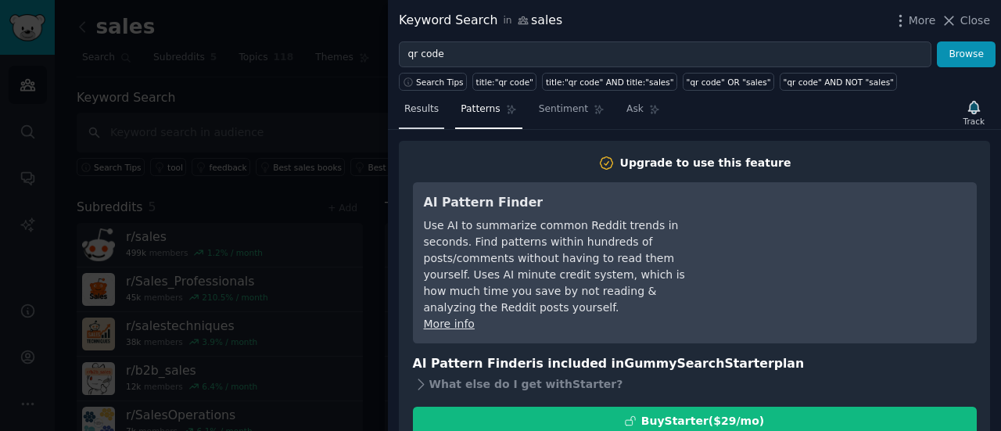
click at [422, 110] on span "Results" at bounding box center [421, 109] width 34 height 14
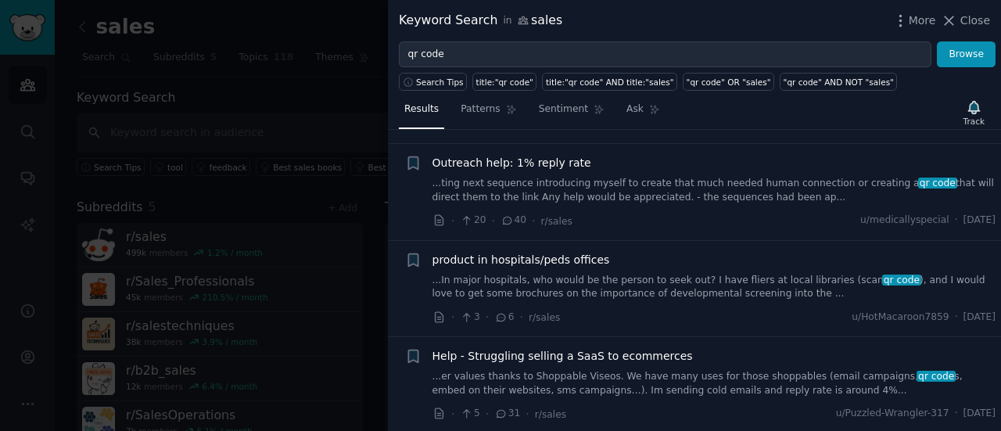
scroll to position [884, 0]
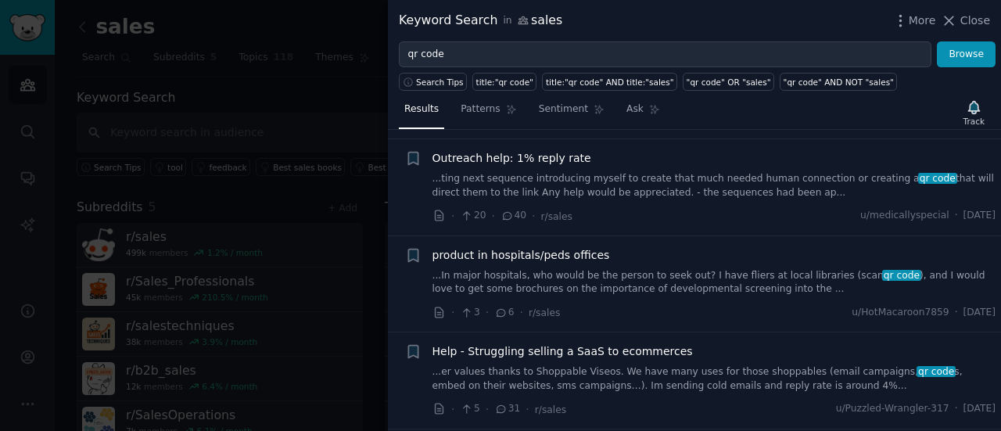
click at [565, 181] on link "...ting next sequence introducing myself to create that much needed human conne…" at bounding box center [714, 185] width 564 height 27
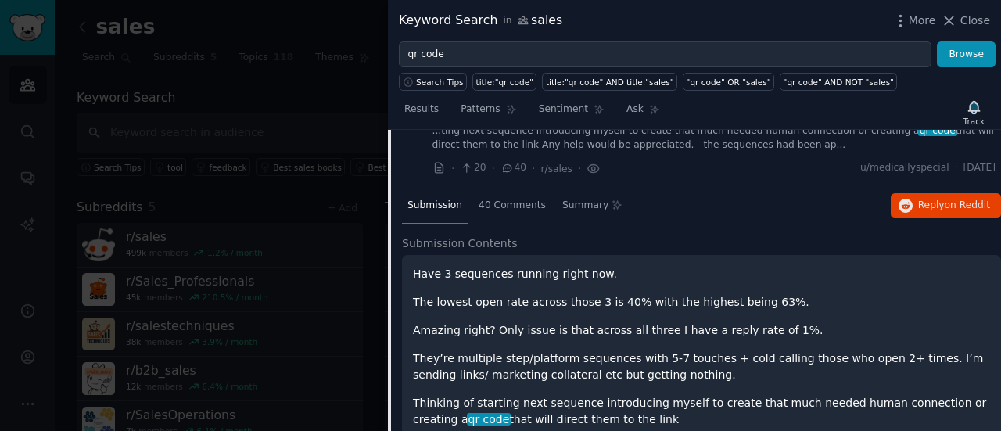
scroll to position [931, 0]
click at [963, 200] on span "on Reddit" at bounding box center [967, 205] width 45 height 11
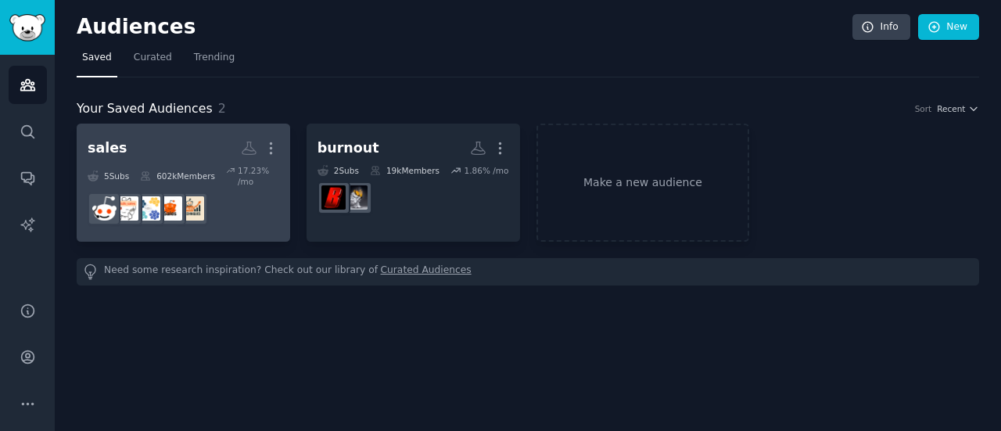
click at [185, 169] on div "602k Members" at bounding box center [177, 176] width 75 height 22
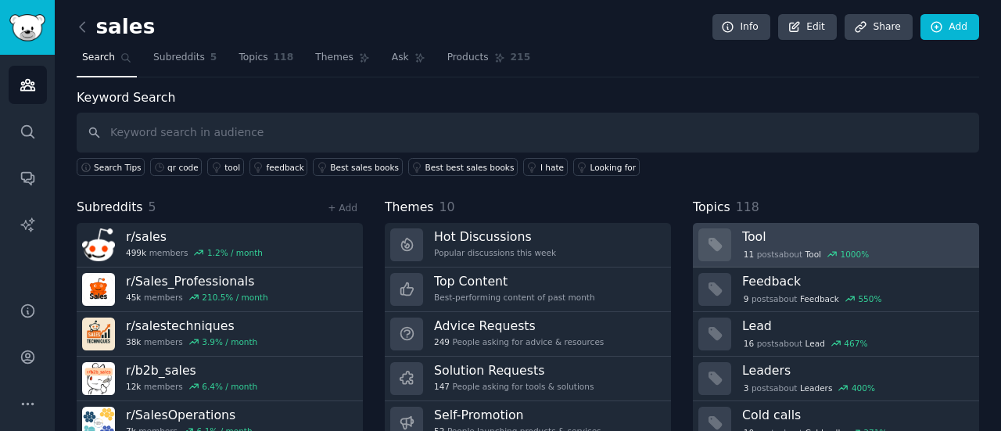
click at [805, 247] on div "11 post s about Tool 1000 %" at bounding box center [806, 254] width 128 height 14
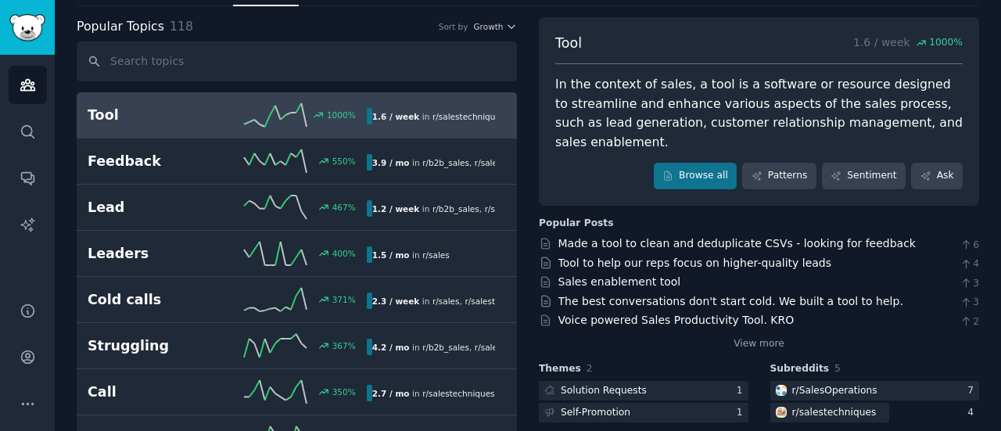
scroll to position [78, 0]
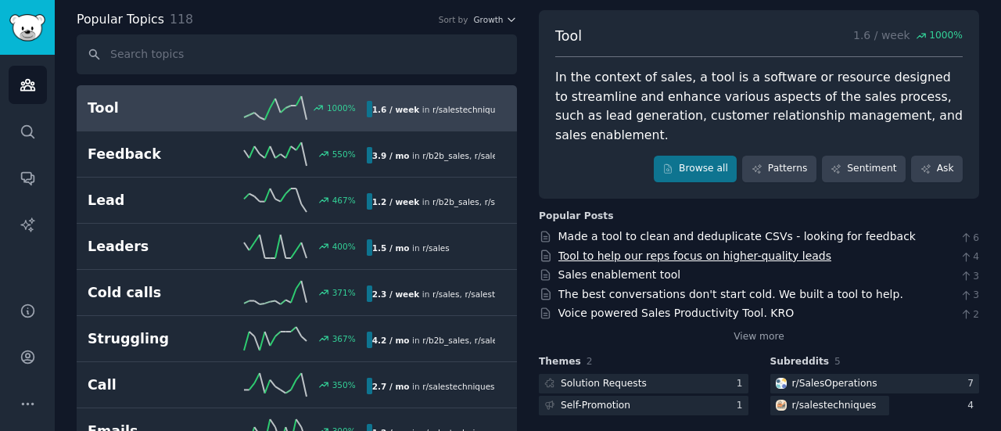
click at [724, 249] on link "Tool to help our reps focus on higher-quality leads" at bounding box center [695, 255] width 274 height 13
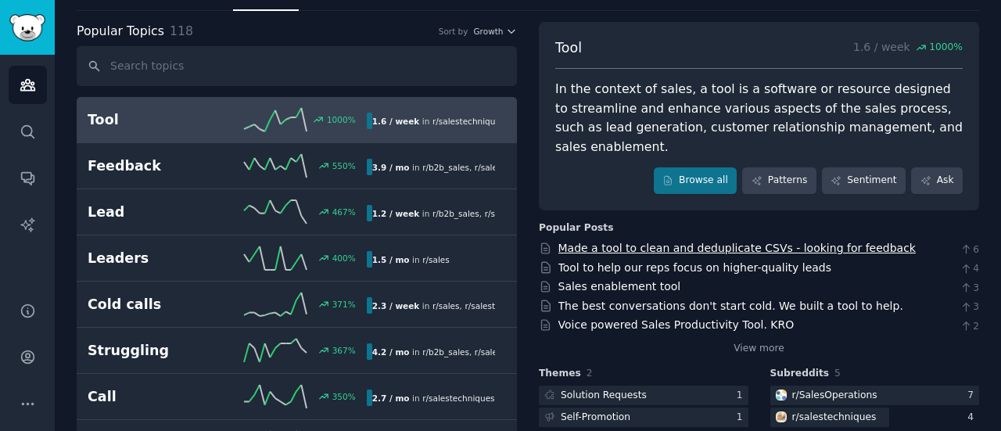
scroll to position [64, 0]
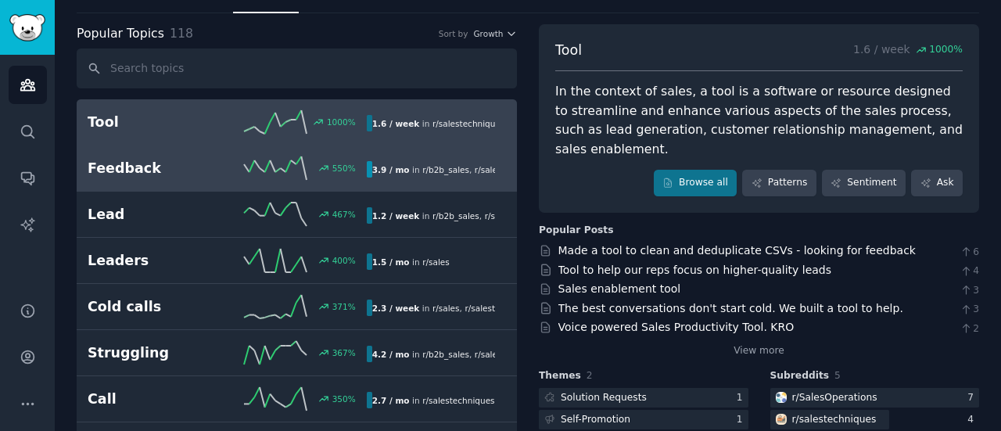
click at [201, 164] on h2 "Feedback" at bounding box center [157, 169] width 139 height 20
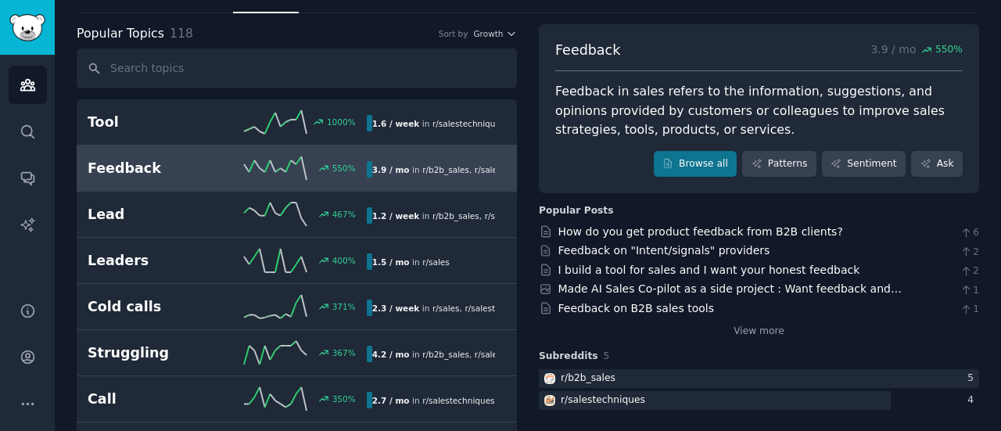
click at [882, 232] on div "How do you get product feedback from B2B clients? 6" at bounding box center [759, 232] width 440 height 16
click at [877, 238] on div "How do you get product feedback from B2B clients? 6 Feedback on "Intent/signals…" at bounding box center [759, 282] width 440 height 116
click at [748, 226] on link "How do you get product feedback from B2B clients?" at bounding box center [700, 231] width 285 height 13
click at [33, 81] on icon "Sidebar" at bounding box center [28, 85] width 16 height 16
